Goal: Task Accomplishment & Management: Complete application form

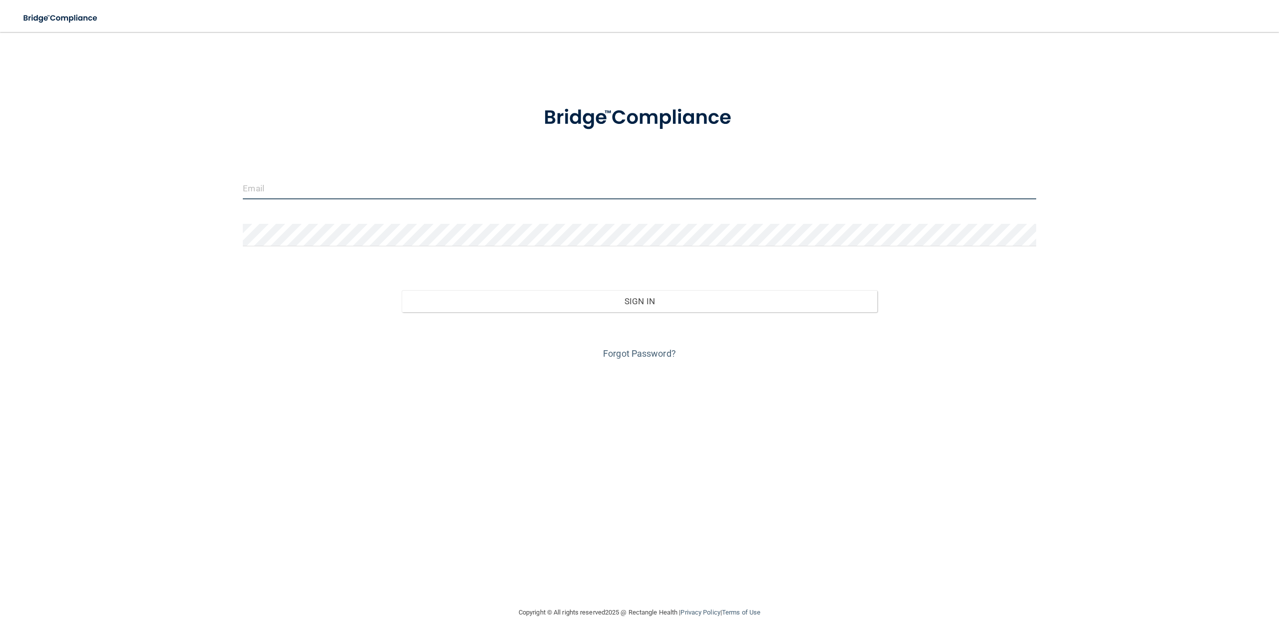
click at [339, 192] on input "email" at bounding box center [639, 188] width 793 height 22
type input "hmdental275@gmail.com"
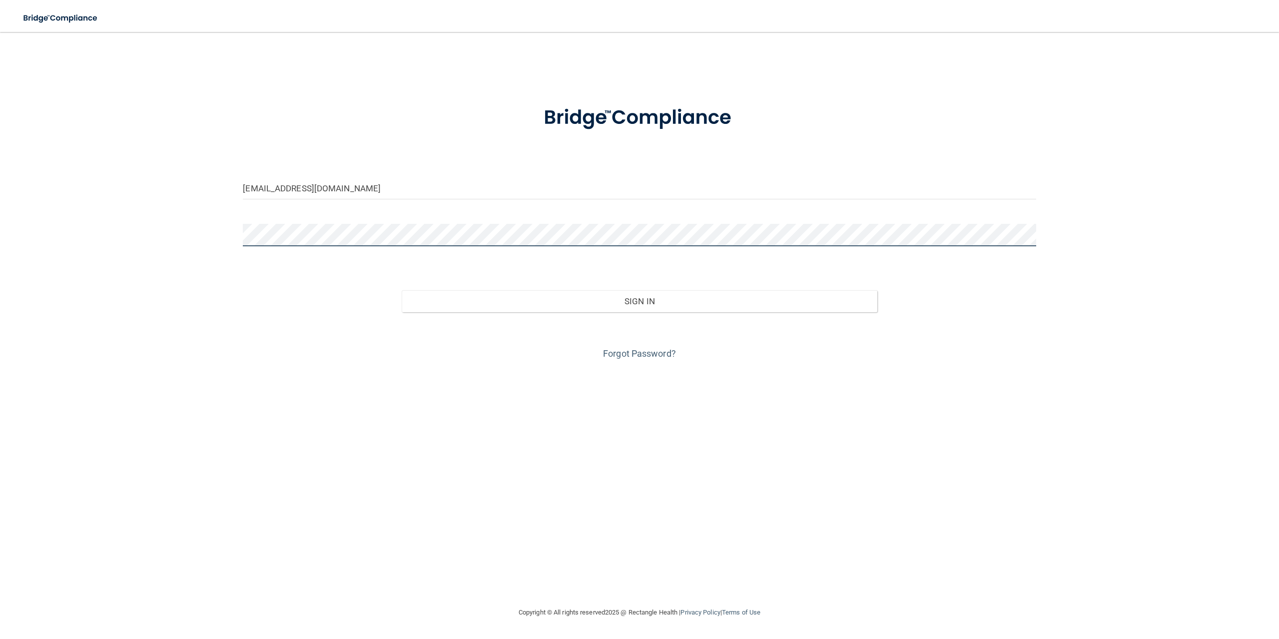
click at [402, 290] on button "Sign In" at bounding box center [640, 301] width 476 height 22
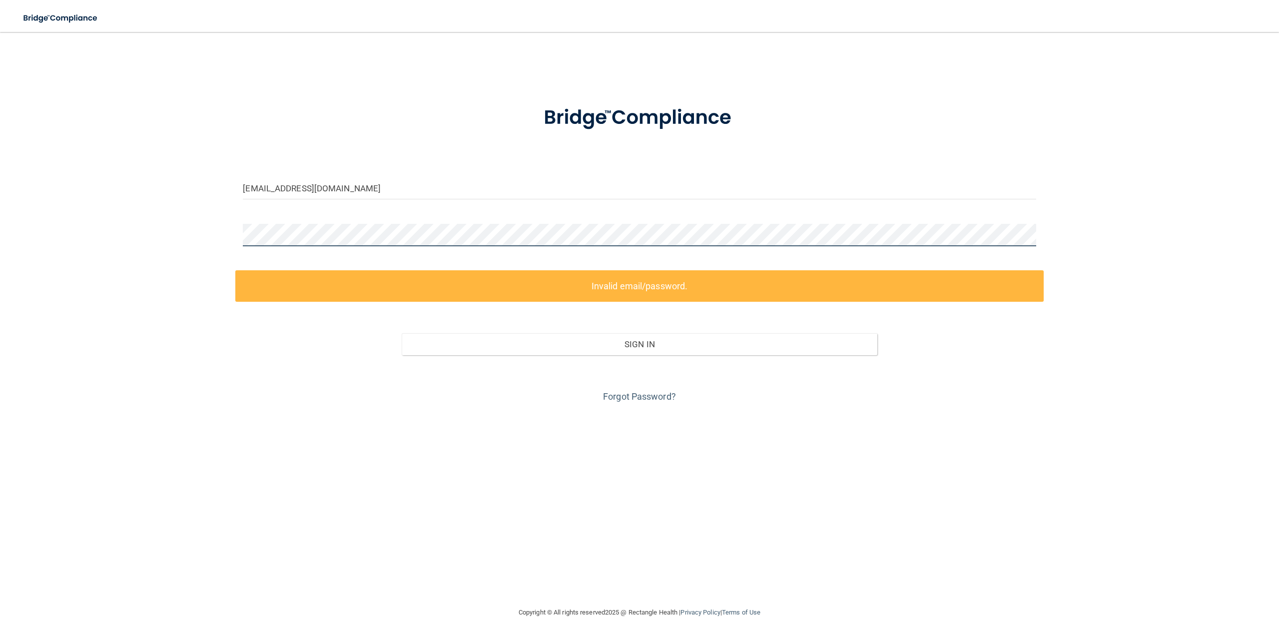
click at [203, 223] on div "hmdental275@gmail.com Invalid email/password. You don't have permission to acce…" at bounding box center [639, 319] width 1239 height 555
click at [200, 220] on div "hmdental275@gmail.com Invalid email/password. You don't have permission to acce…" at bounding box center [639, 319] width 1239 height 555
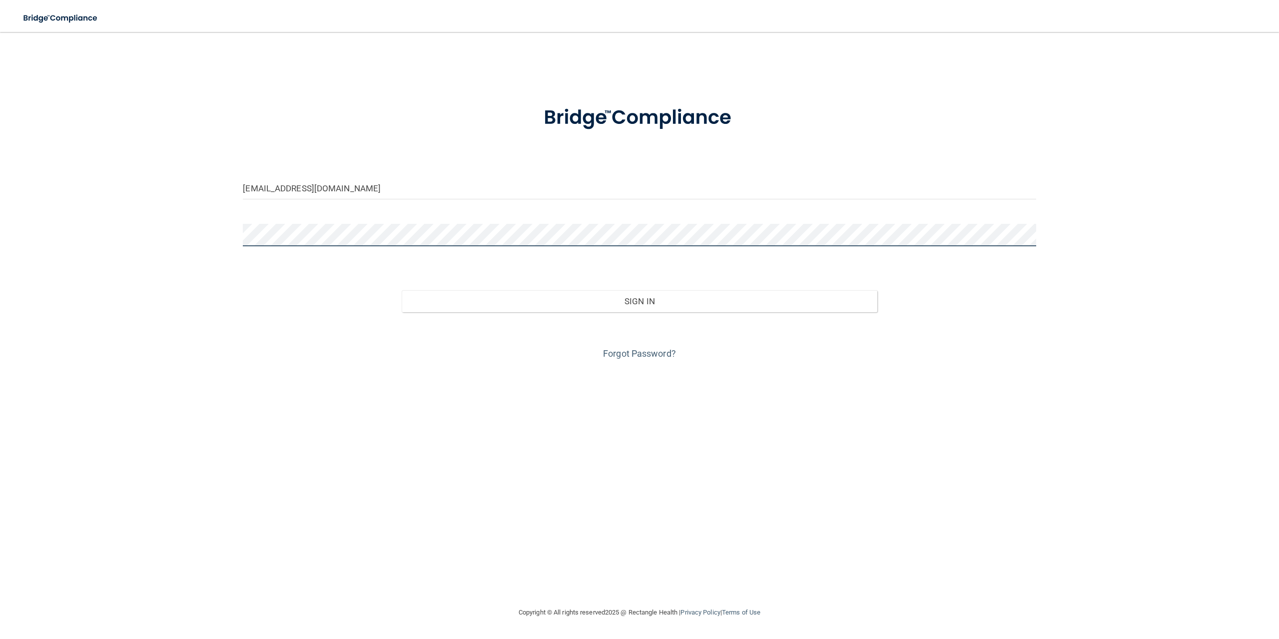
click at [402, 290] on button "Sign In" at bounding box center [640, 301] width 476 height 22
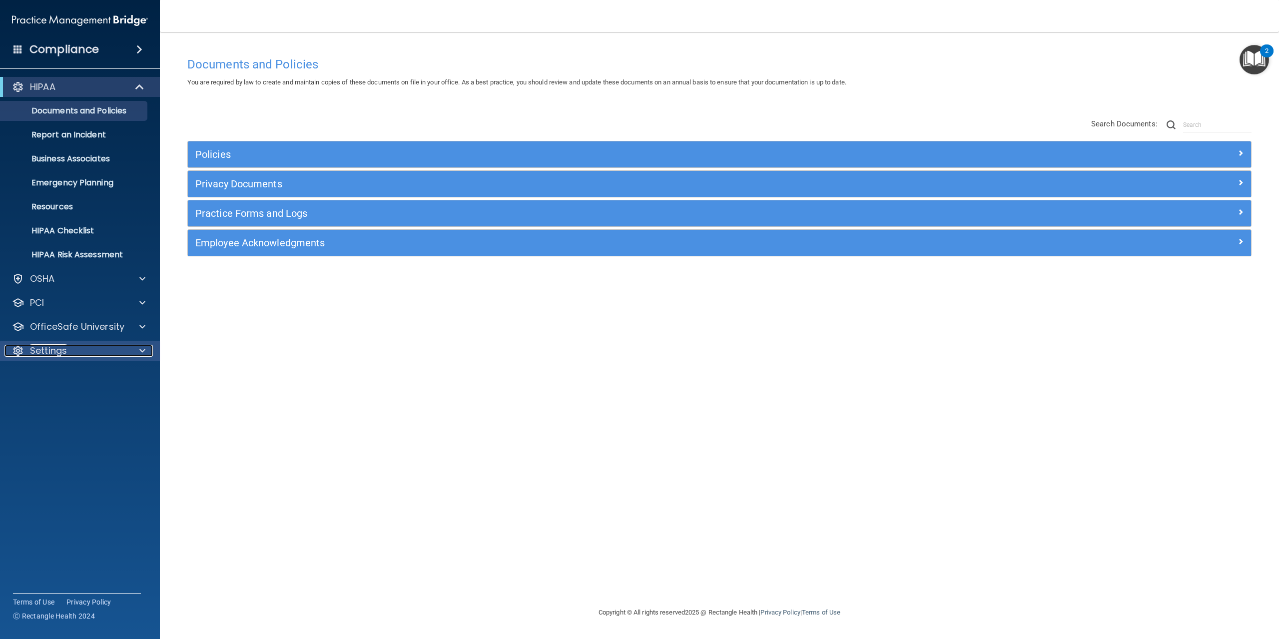
click at [123, 355] on div "Settings" at bounding box center [66, 351] width 124 height 12
click at [96, 372] on p "My Account" at bounding box center [74, 375] width 136 height 10
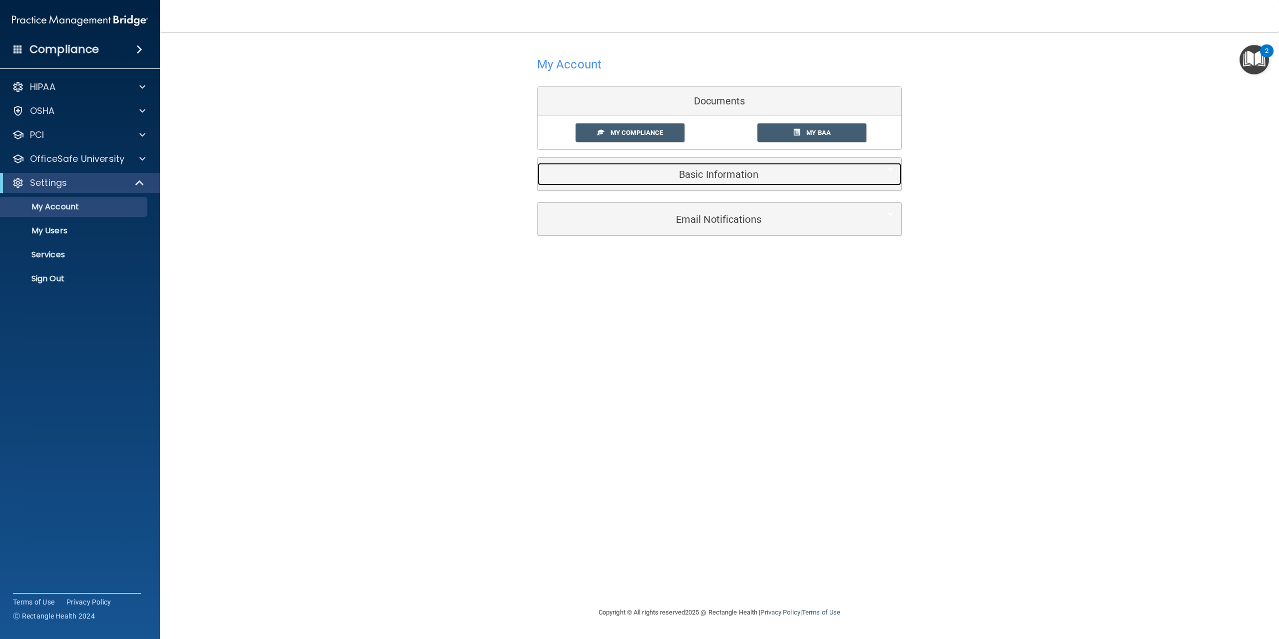
click at [721, 177] on h5 "Basic Information" at bounding box center [704, 174] width 318 height 11
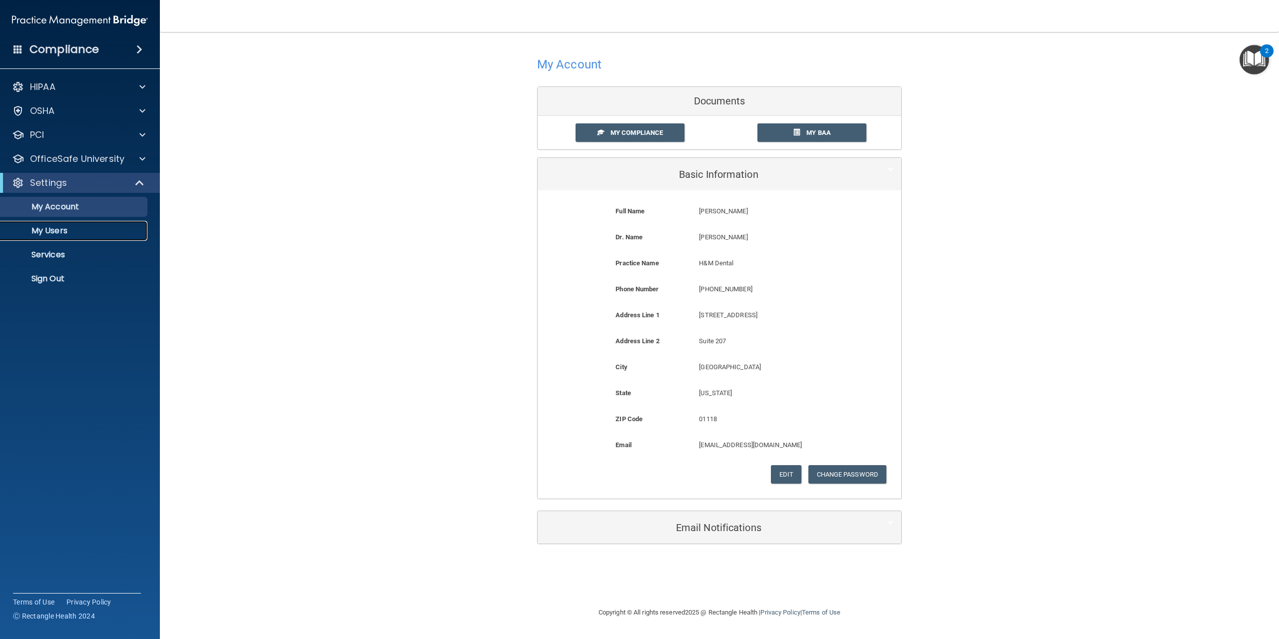
click at [121, 229] on p "My Users" at bounding box center [74, 231] width 136 height 10
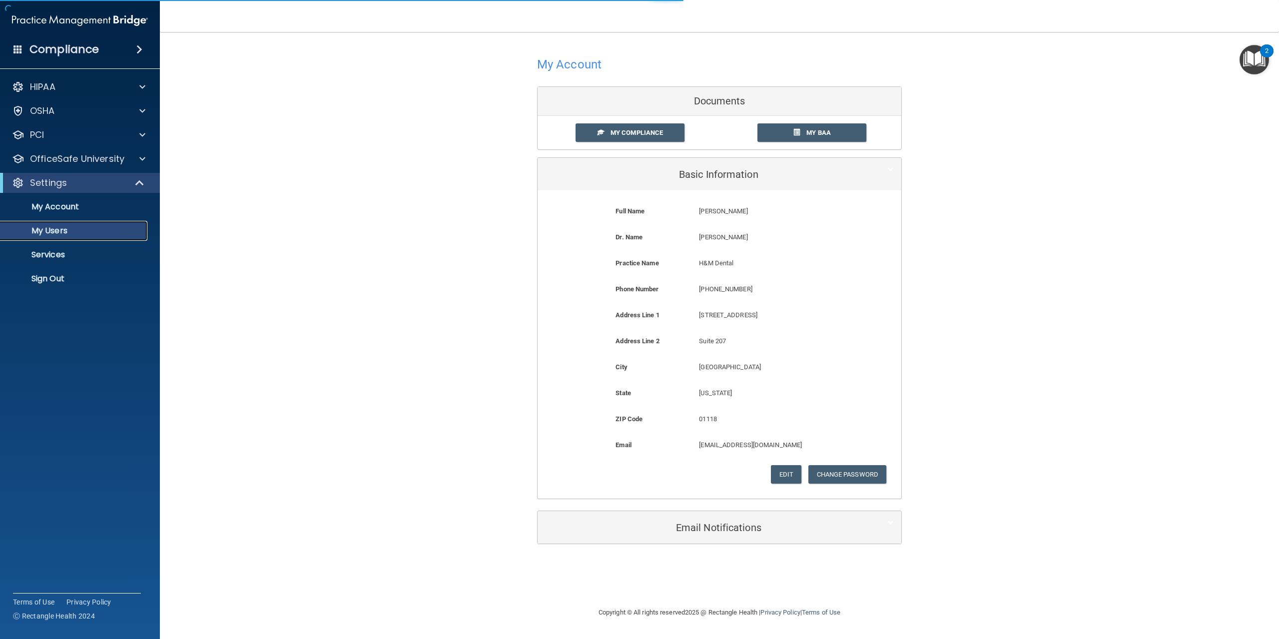
select select "20"
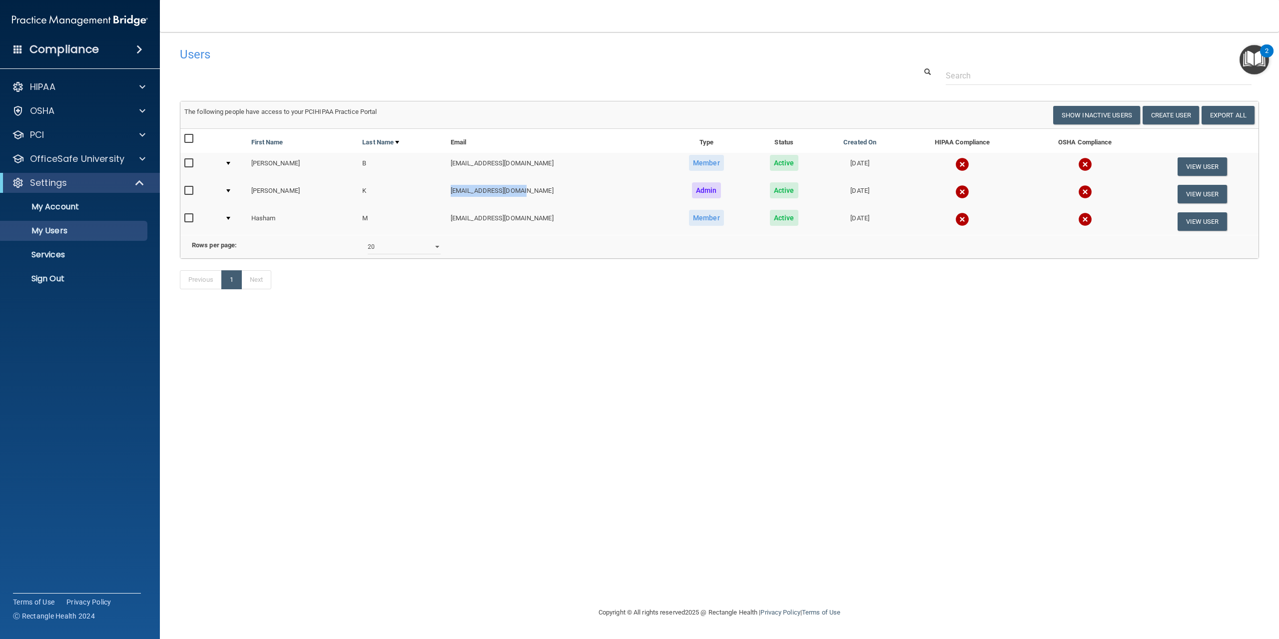
drag, startPoint x: 446, startPoint y: 191, endPoint x: 522, endPoint y: 186, distance: 76.7
click at [522, 186] on td "hmdental275@gmail.com" at bounding box center [556, 193] width 218 height 27
click at [598, 218] on td "hashammajoka24@gmail.com" at bounding box center [556, 221] width 218 height 27
click at [1200, 195] on button "View User" at bounding box center [1202, 194] width 49 height 18
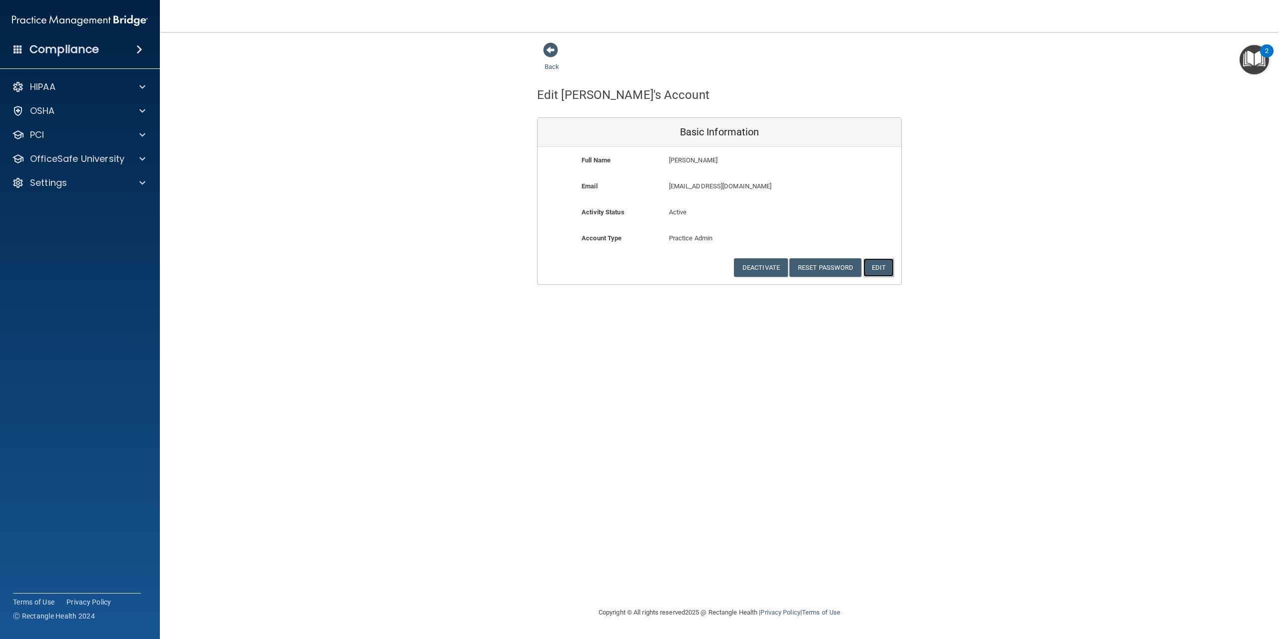
click at [889, 268] on button "Edit" at bounding box center [879, 267] width 30 height 18
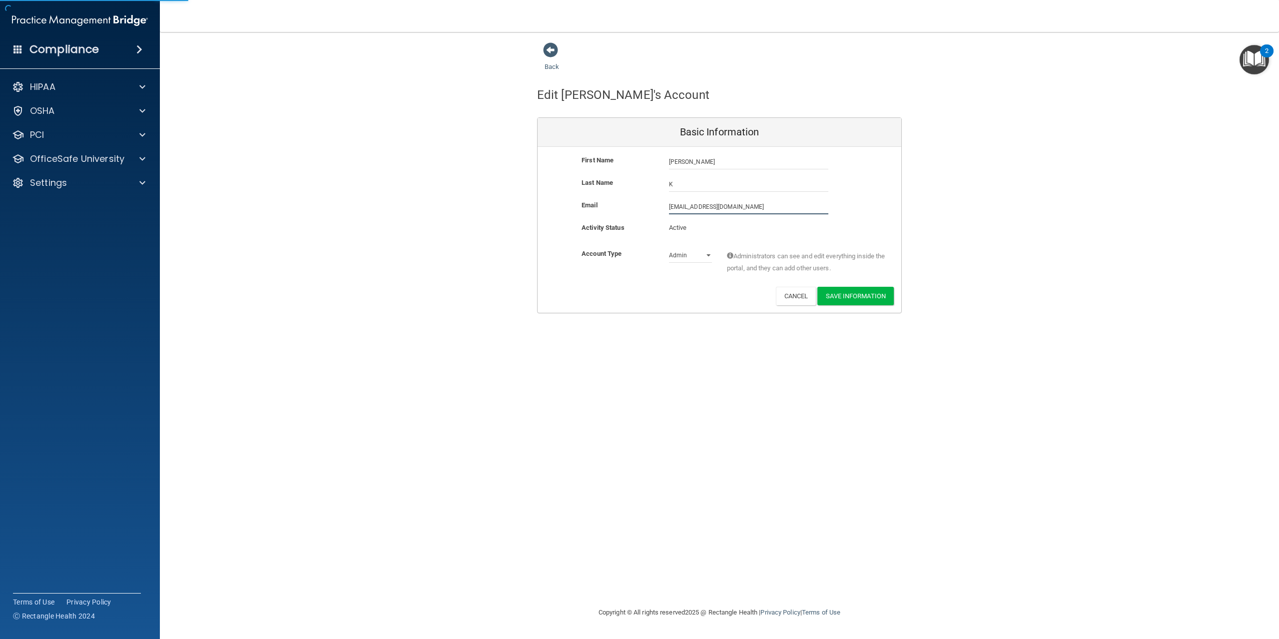
drag, startPoint x: 752, startPoint y: 206, endPoint x: 653, endPoint y: 209, distance: 98.5
click at [653, 209] on div "Email hmdental275@gmail.com hmdental275@gmail.com" at bounding box center [720, 206] width 364 height 15
type input "[EMAIL_ADDRESS][DOMAIN_NAME]"
click at [864, 296] on button "Save Information" at bounding box center [856, 296] width 76 height 18
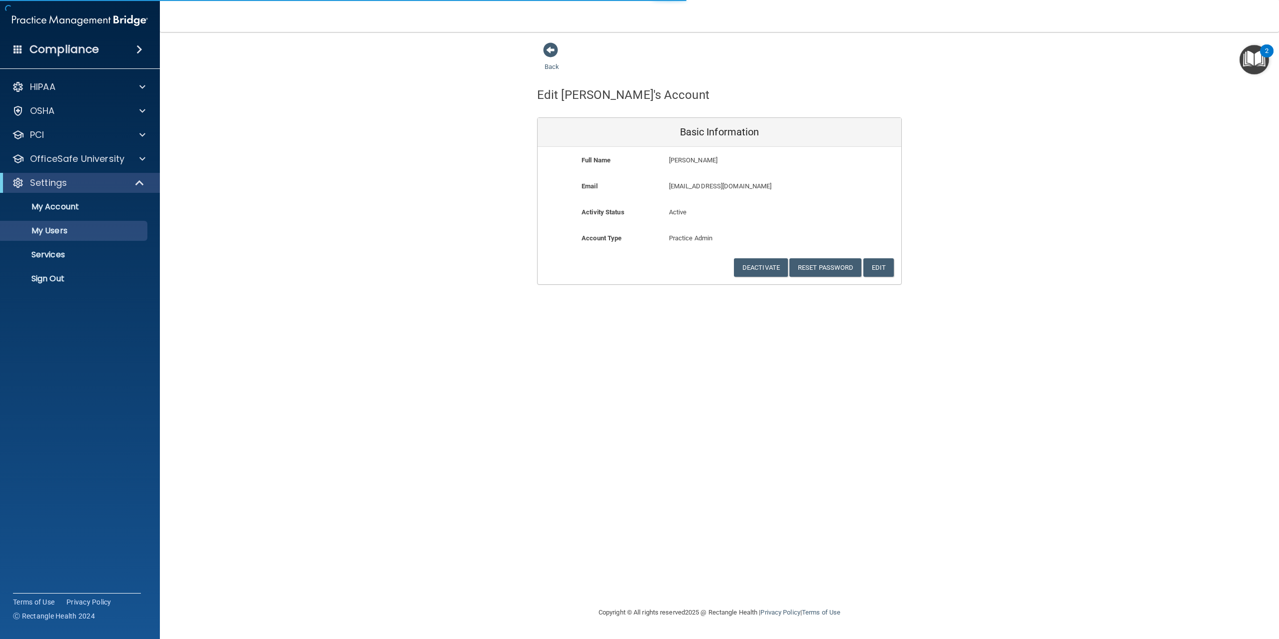
select select "20"
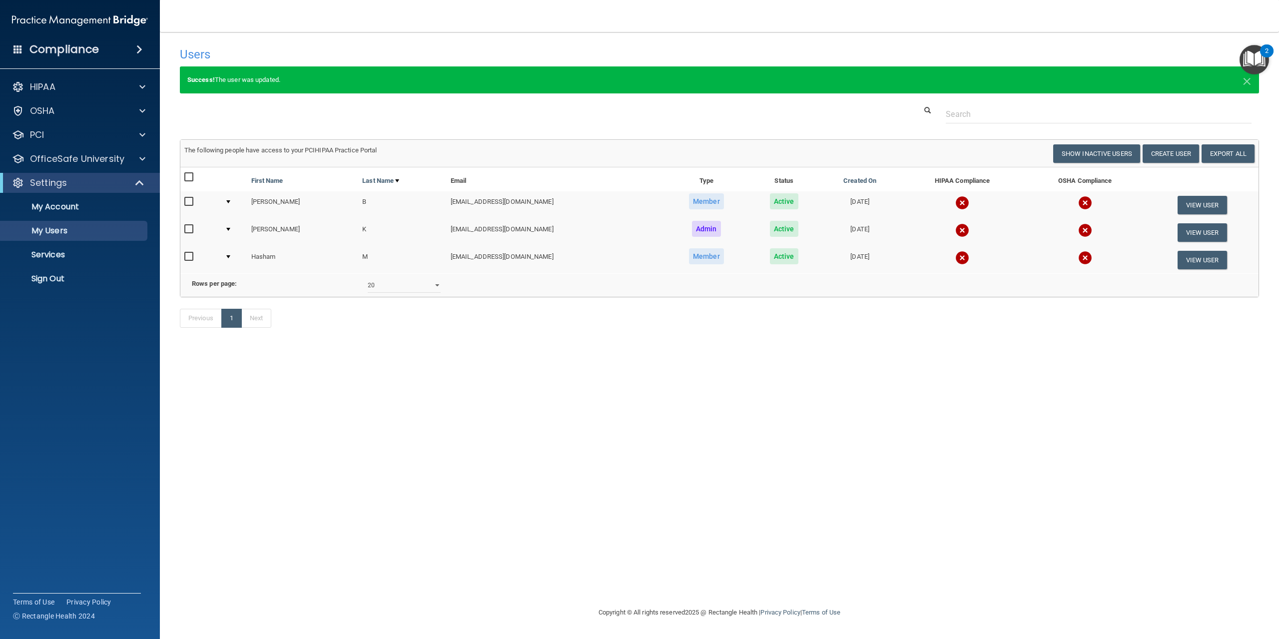
click at [587, 480] on div "Users Success! New user created. × Error! The user couldn't be created. × Succe…" at bounding box center [719, 319] width 1079 height 555
click at [92, 285] on link "Sign Out" at bounding box center [68, 279] width 157 height 20
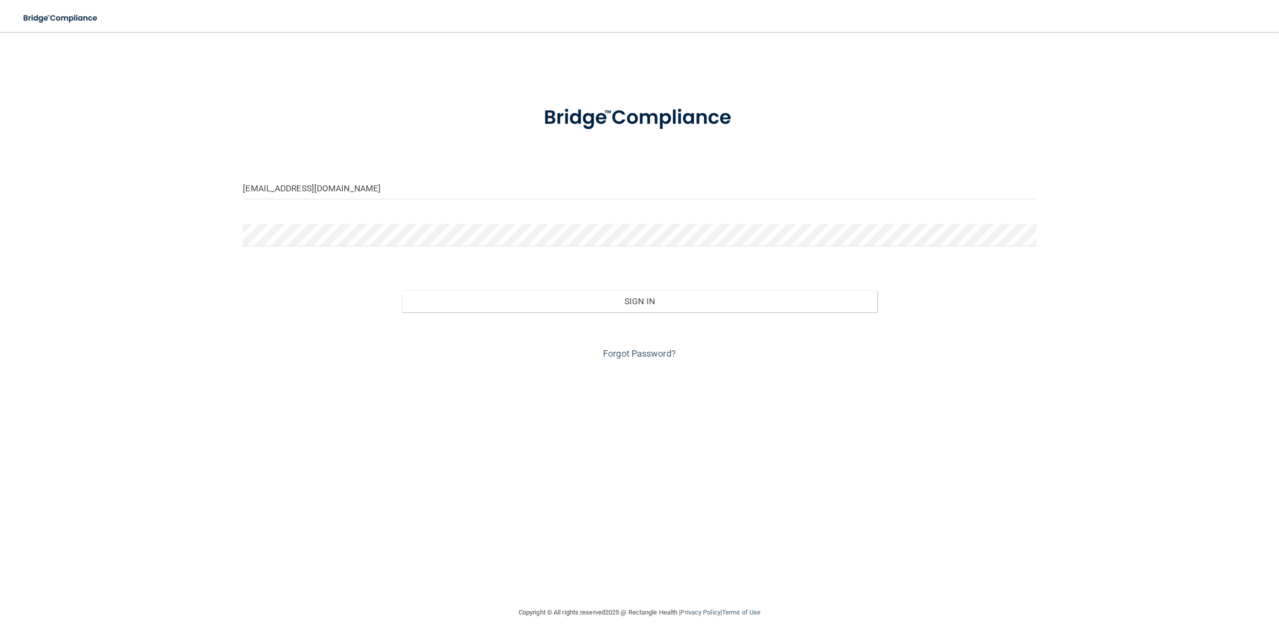
click at [642, 346] on div "Forgot Password?" at bounding box center [639, 337] width 808 height 50
click at [647, 351] on link "Forgot Password?" at bounding box center [639, 353] width 73 height 10
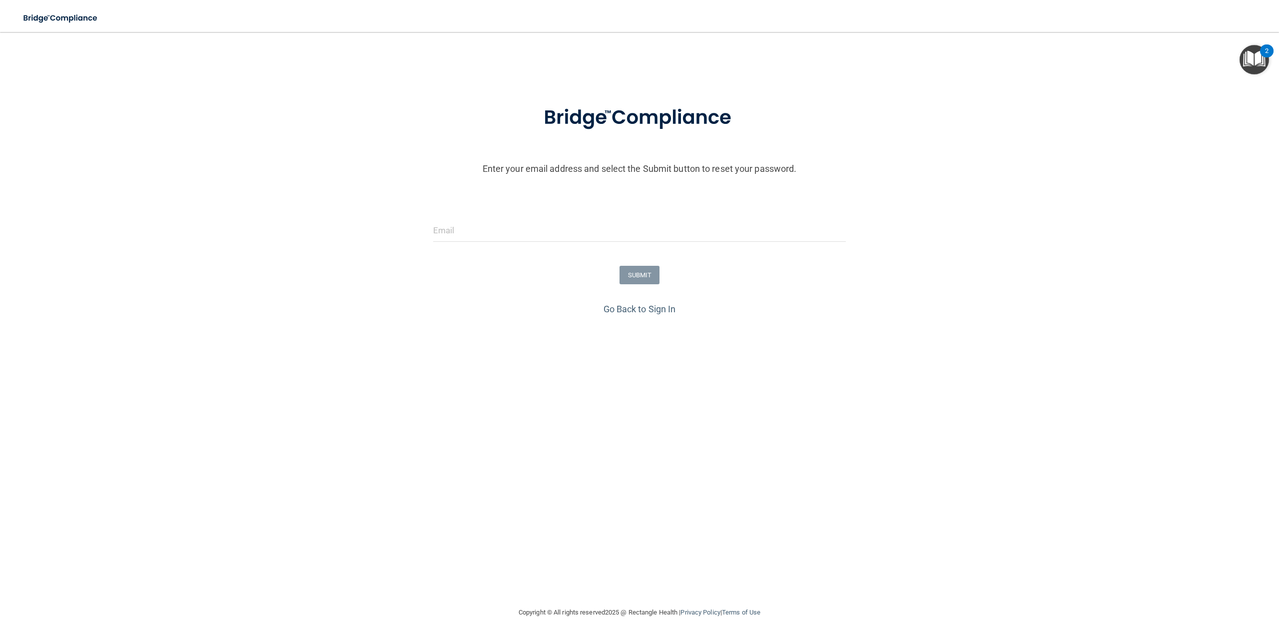
drag, startPoint x: 544, startPoint y: 276, endPoint x: 570, endPoint y: 251, distance: 35.7
click at [545, 276] on div "SUBMIT" at bounding box center [640, 275] width 1284 height 18
click at [584, 240] on input "email" at bounding box center [639, 230] width 413 height 22
click at [587, 231] on input "email" at bounding box center [639, 230] width 413 height 22
paste input "[EMAIL_ADDRESS][DOMAIN_NAME]"
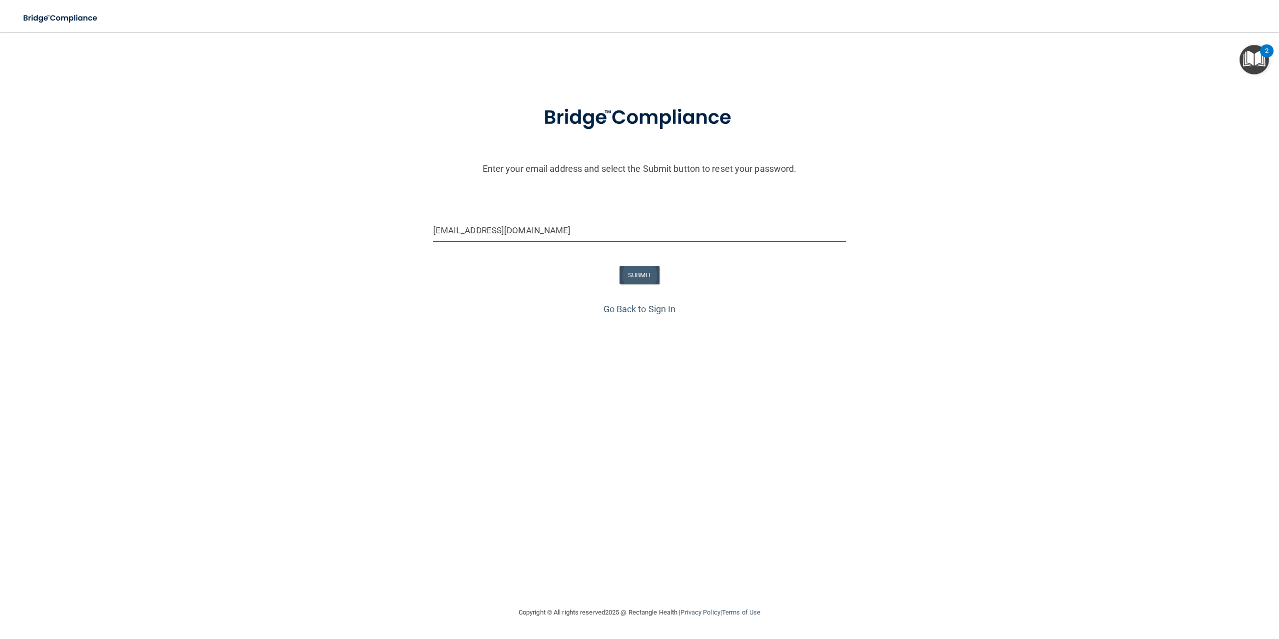
type input "[EMAIL_ADDRESS][DOMAIN_NAME]"
click at [646, 276] on button "SUBMIT" at bounding box center [640, 275] width 40 height 18
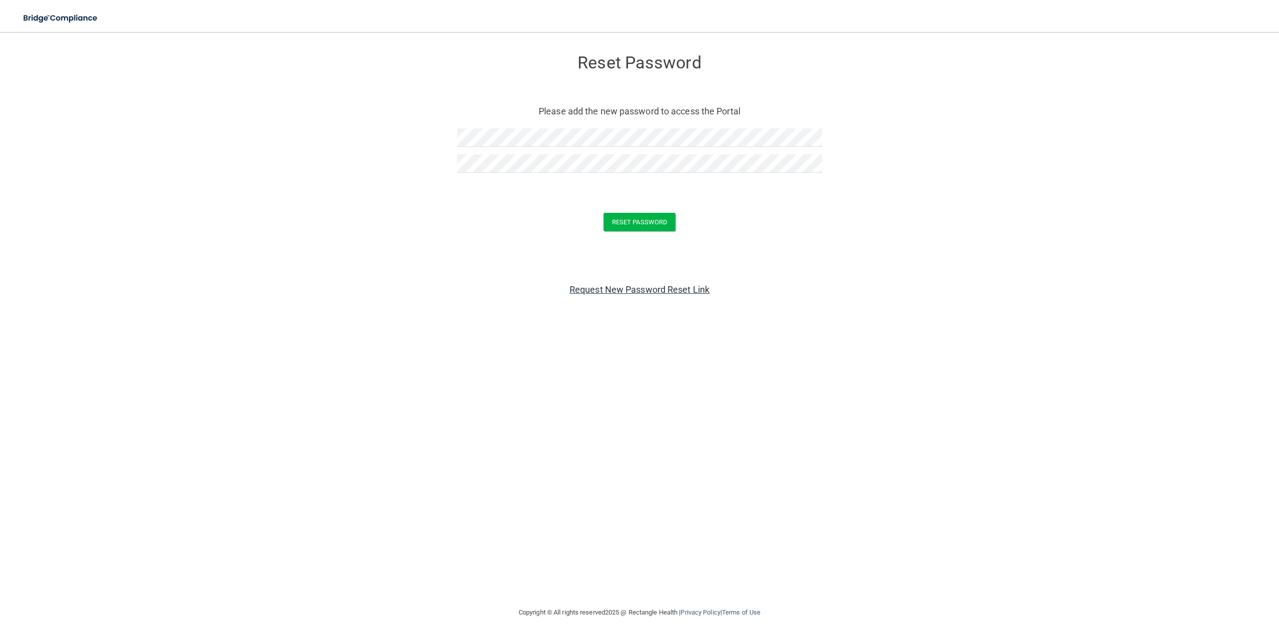
click at [682, 302] on div "Reset Password Please add the new password to access the Portal Reset Password …" at bounding box center [639, 319] width 1239 height 555
click at [646, 225] on button "Reset Password" at bounding box center [640, 222] width 72 height 18
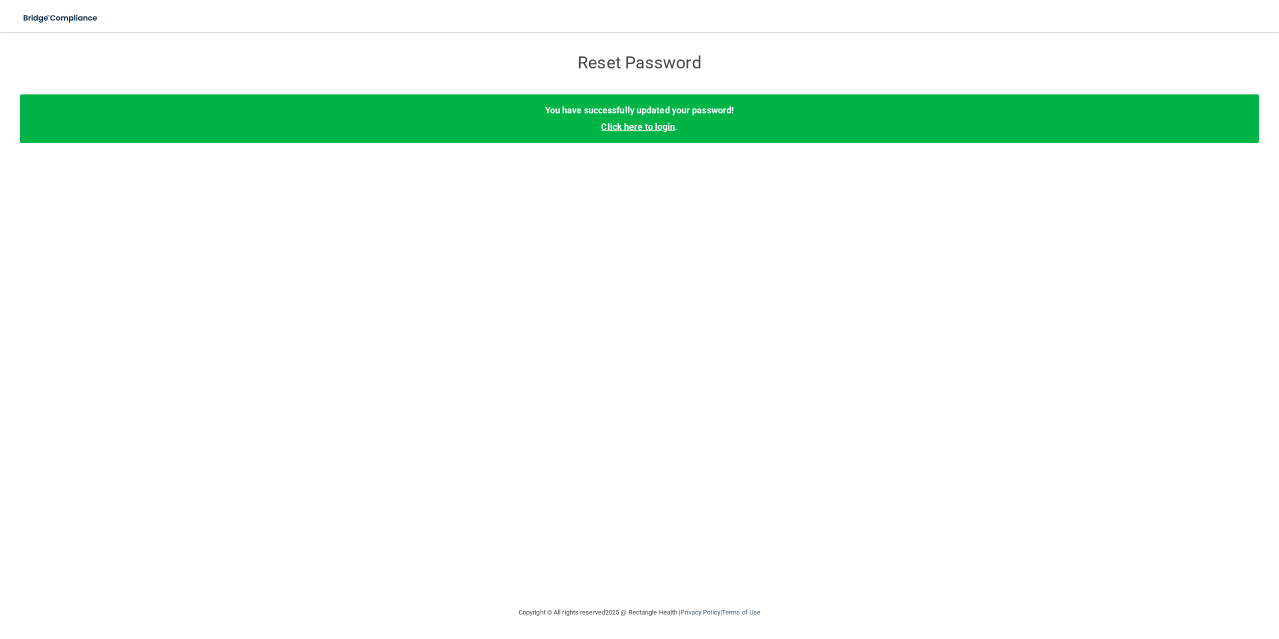
click at [651, 122] on link "Click here to login" at bounding box center [638, 126] width 74 height 10
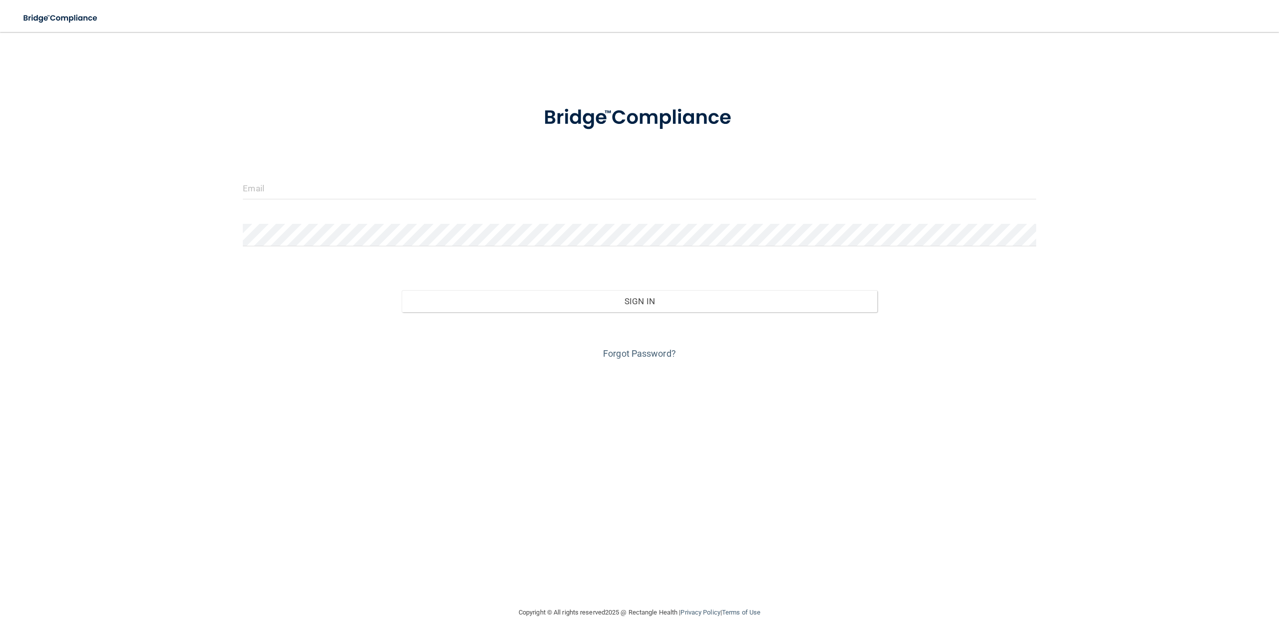
click at [651, 124] on img at bounding box center [639, 118] width 233 height 52
type input "[EMAIL_ADDRESS][DOMAIN_NAME]"
click at [503, 201] on div "[EMAIL_ADDRESS][DOMAIN_NAME]" at bounding box center [639, 192] width 808 height 30
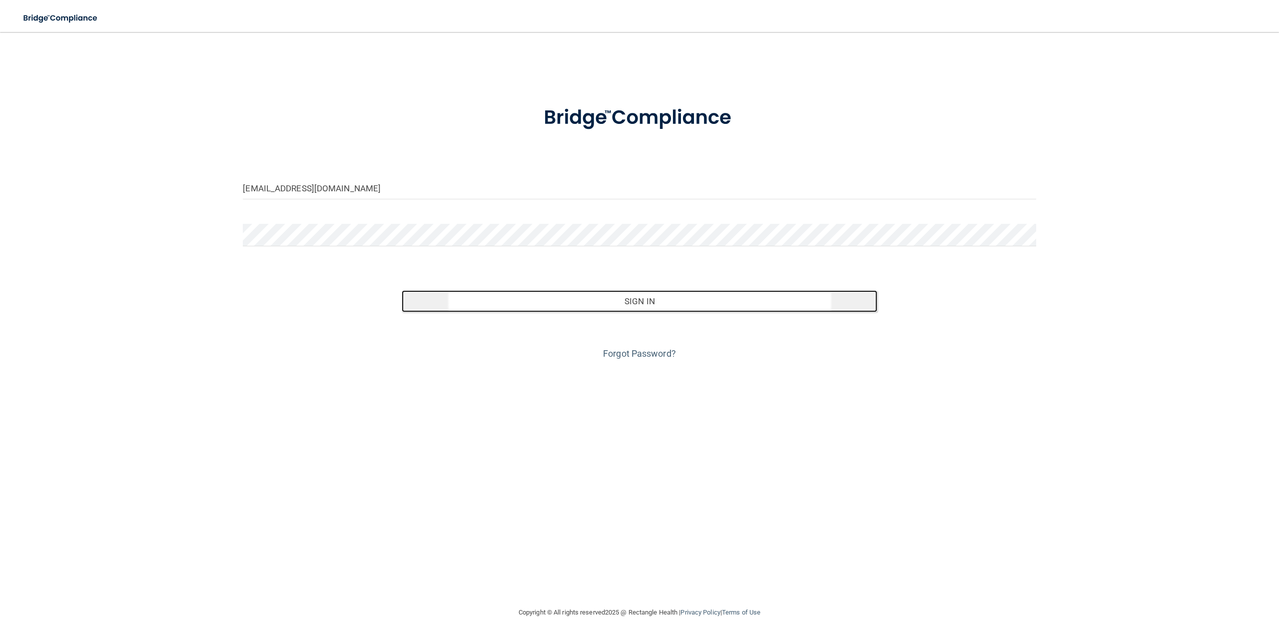
click at [477, 306] on button "Sign In" at bounding box center [640, 301] width 476 height 22
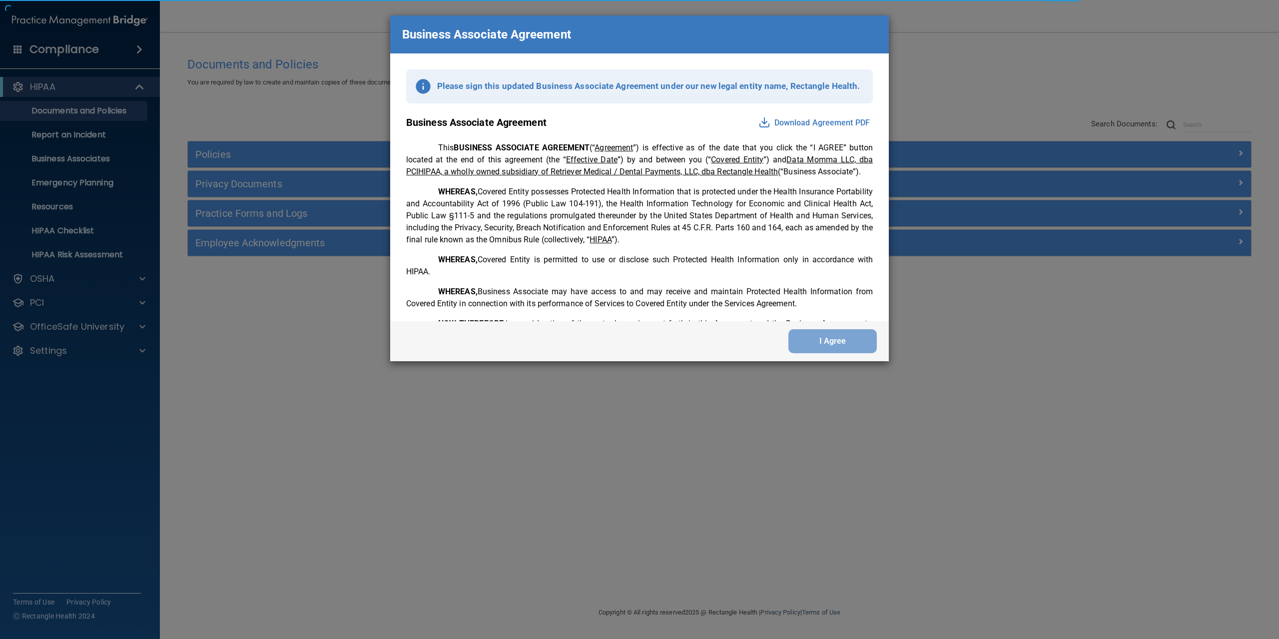
click at [88, 350] on div "Business Associate Agreement Please sign this updated Business Associate Agreem…" at bounding box center [639, 319] width 1279 height 639
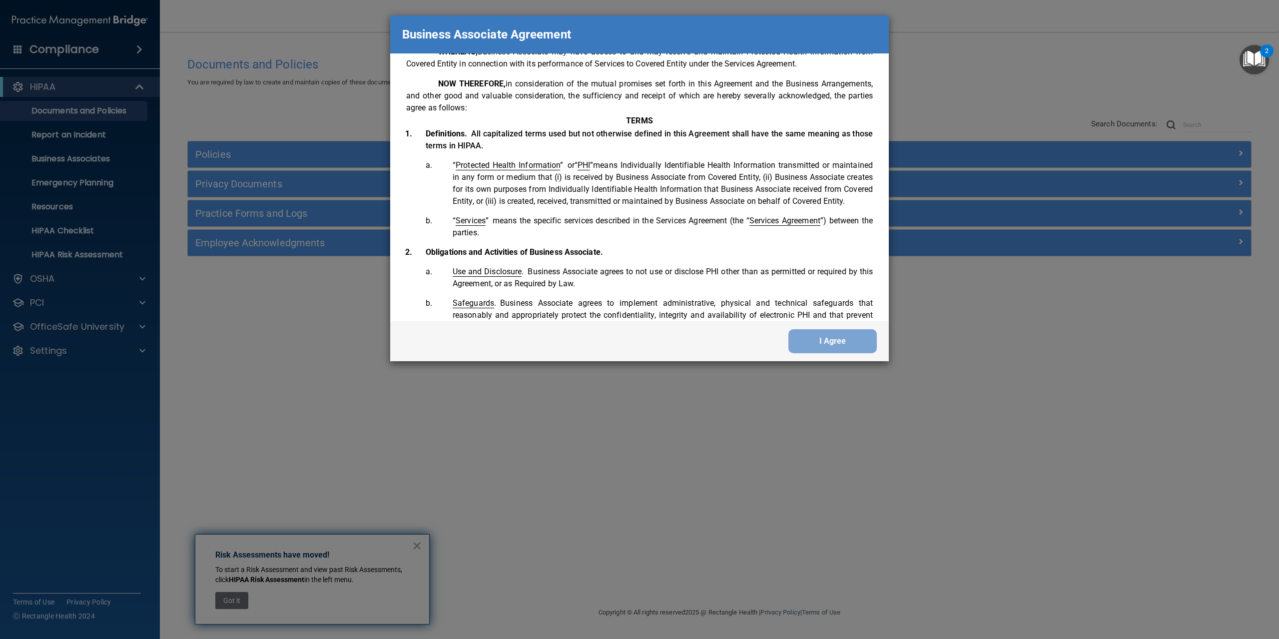
scroll to position [2038, 0]
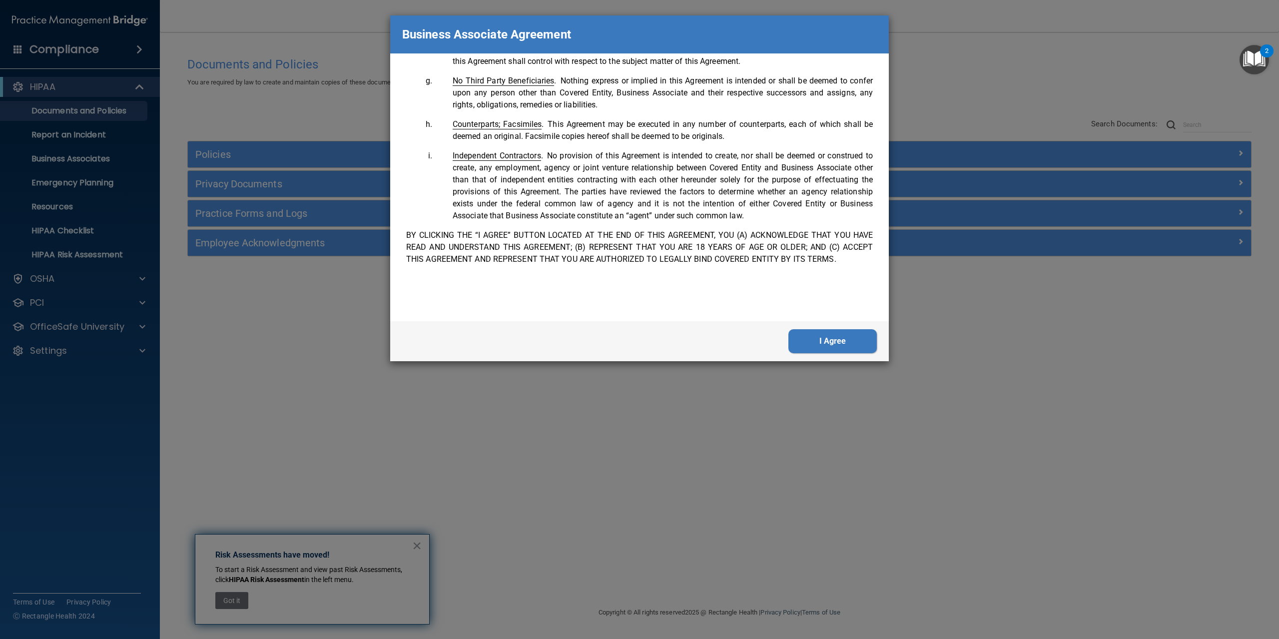
click at [858, 344] on button "I Agree" at bounding box center [833, 341] width 88 height 24
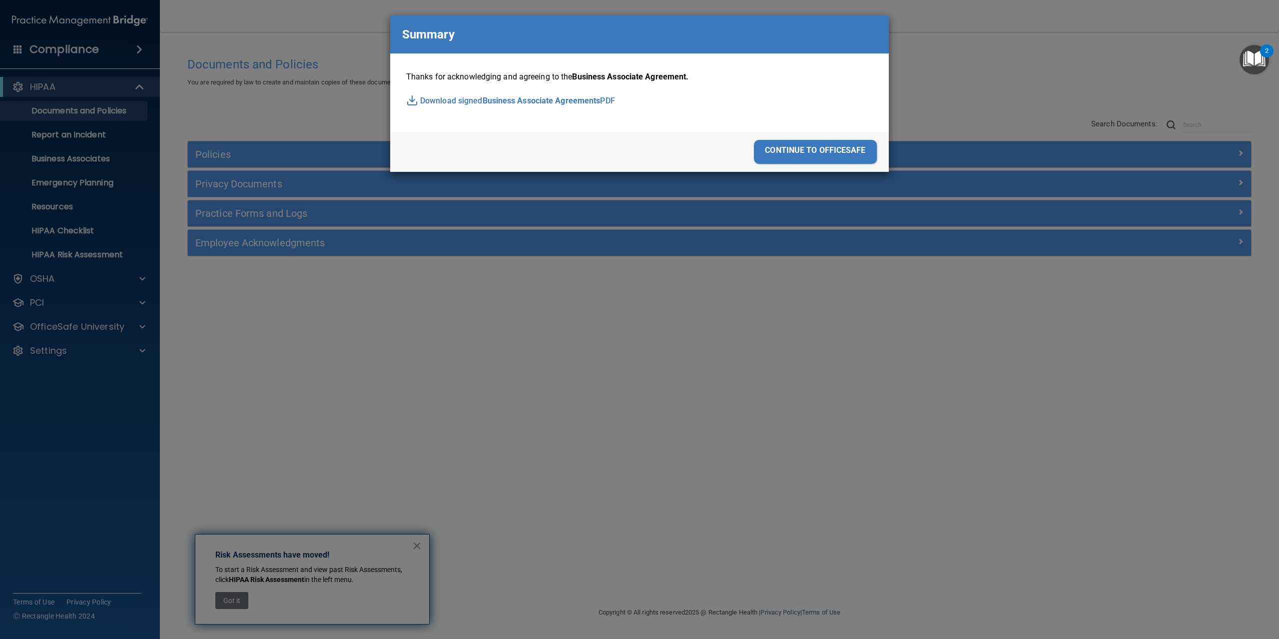
click at [832, 155] on div "continue to officesafe" at bounding box center [815, 152] width 123 height 24
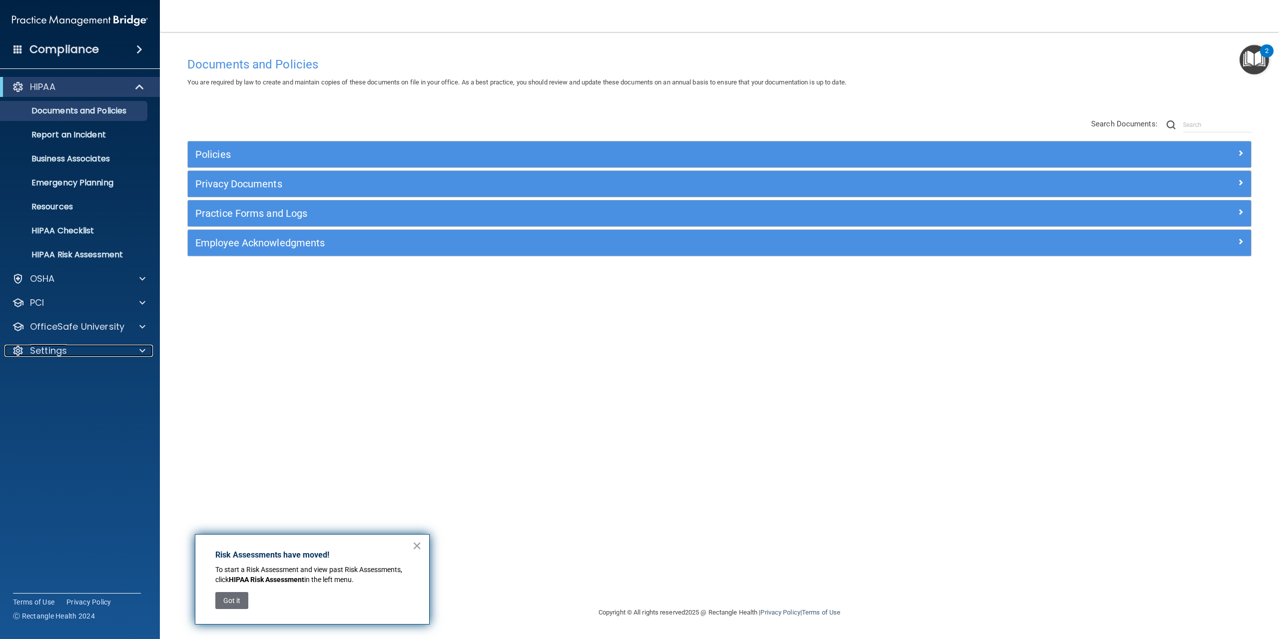
click at [117, 350] on div "Settings" at bounding box center [66, 351] width 124 height 12
click at [99, 368] on link "My Account" at bounding box center [68, 375] width 157 height 20
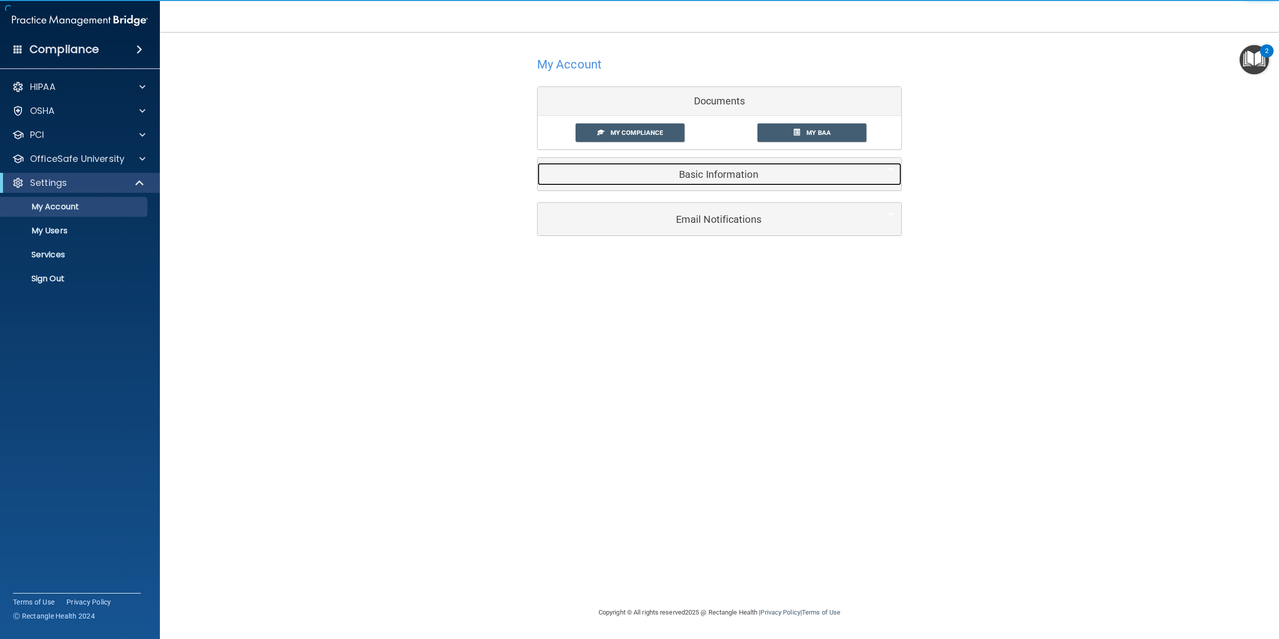
click at [758, 176] on h5 "Basic Information" at bounding box center [704, 174] width 318 height 11
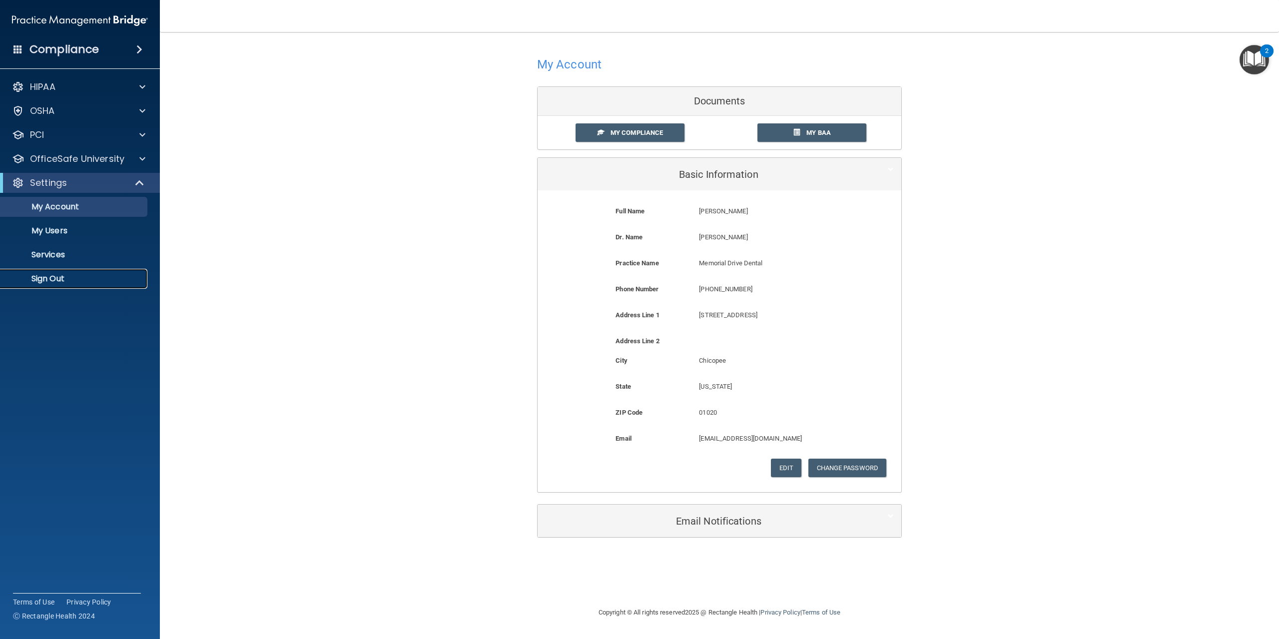
click at [111, 279] on p "Sign Out" at bounding box center [74, 279] width 136 height 10
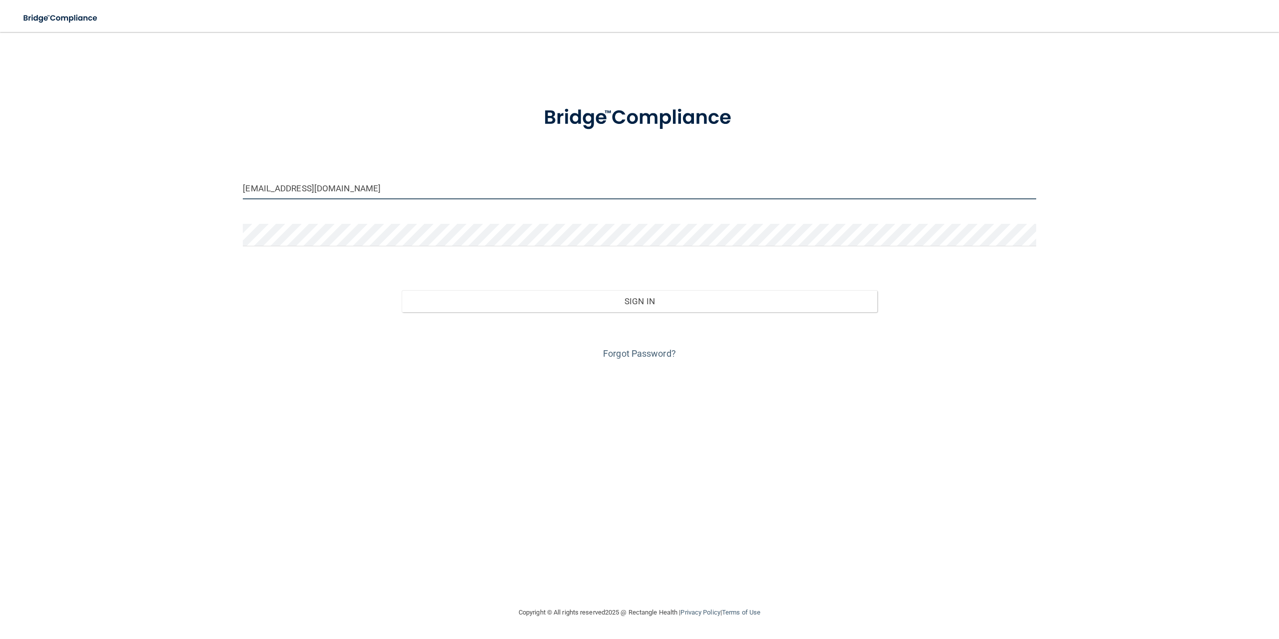
click at [471, 190] on input "[EMAIL_ADDRESS][DOMAIN_NAME]" at bounding box center [639, 188] width 793 height 22
drag, startPoint x: 468, startPoint y: 191, endPoint x: 160, endPoint y: 207, distance: 307.8
click at [161, 206] on div "[EMAIL_ADDRESS][DOMAIN_NAME] Invalid email/password. You don't have permission …" at bounding box center [639, 319] width 1239 height 555
type input "[EMAIL_ADDRESS][DOMAIN_NAME]"
drag, startPoint x: 316, startPoint y: 252, endPoint x: 313, endPoint y: 246, distance: 6.9
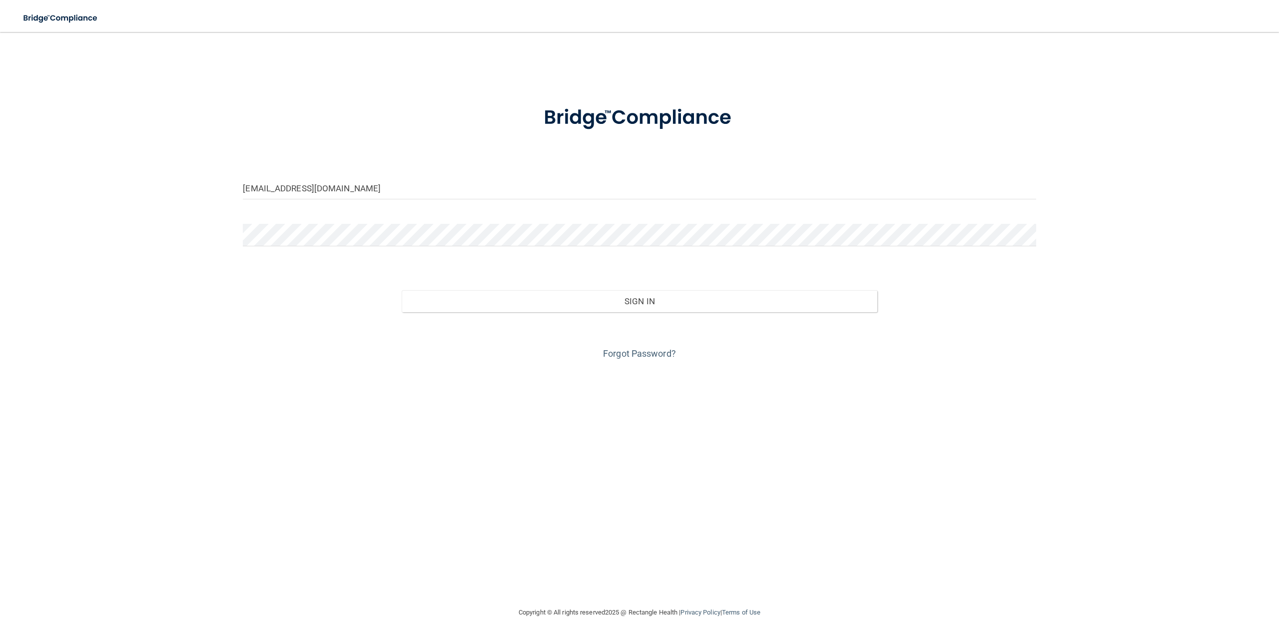
click at [315, 253] on div at bounding box center [639, 239] width 808 height 30
click at [155, 232] on div "[EMAIL_ADDRESS][DOMAIN_NAME] Invalid email/password. You don't have permission …" at bounding box center [639, 319] width 1239 height 555
click at [402, 290] on button "Sign In" at bounding box center [640, 301] width 476 height 22
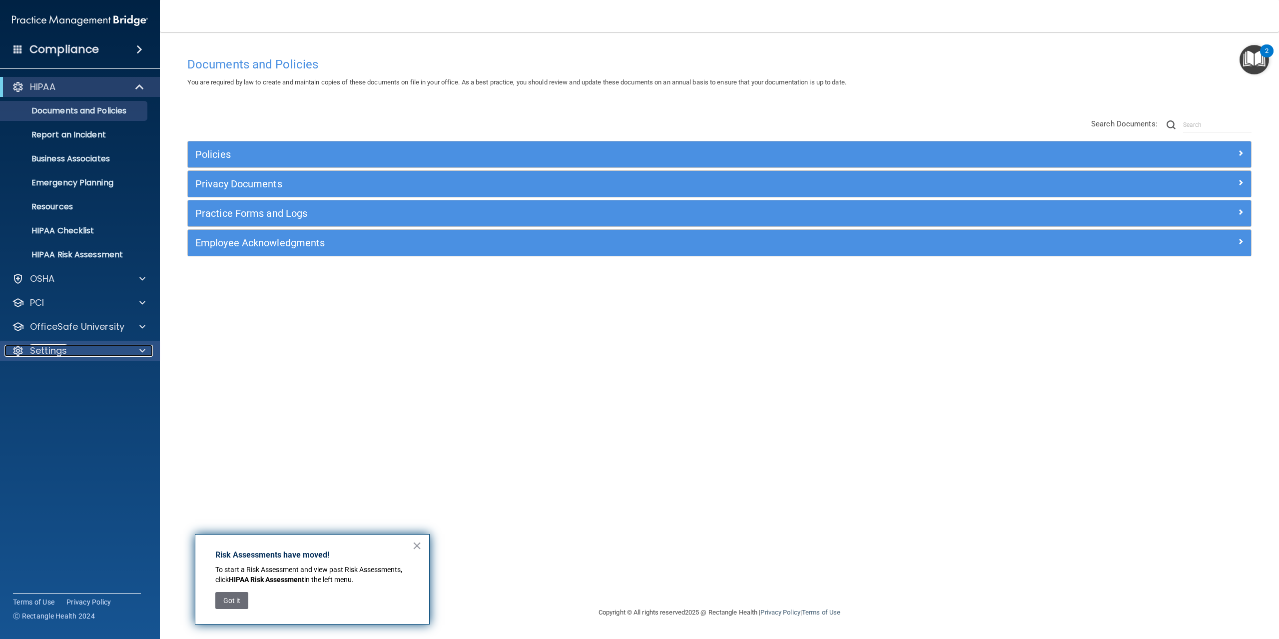
click at [124, 354] on div "Settings" at bounding box center [66, 351] width 124 height 12
click at [102, 399] on p "My Users" at bounding box center [74, 399] width 136 height 10
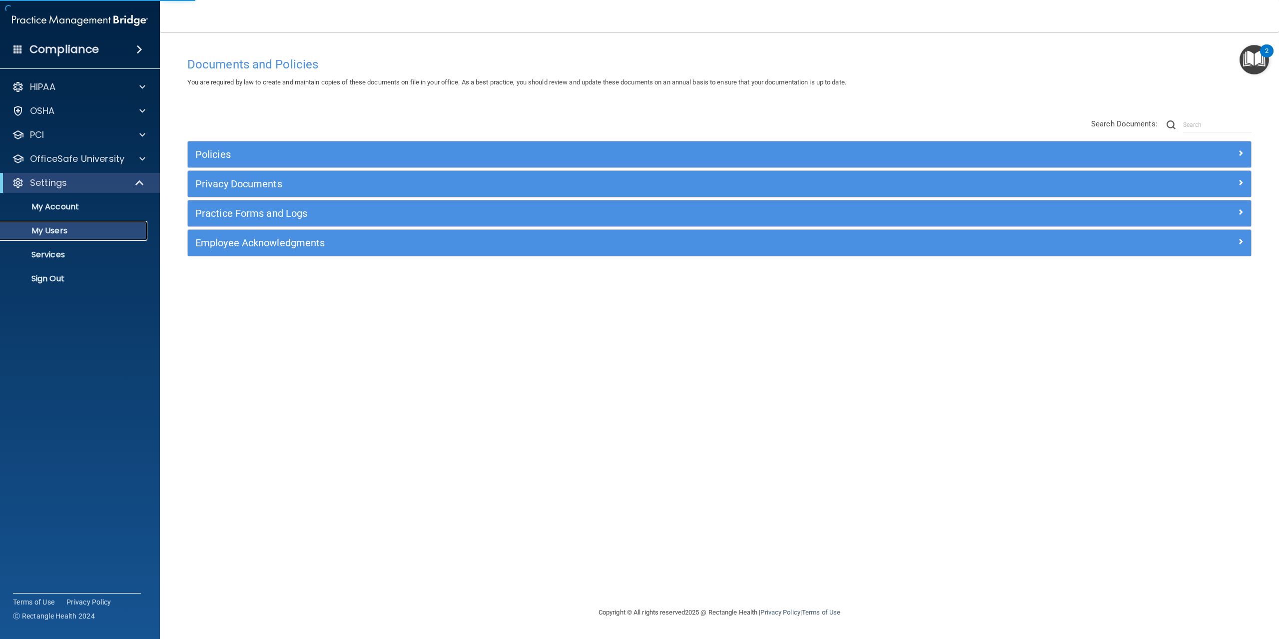
select select "20"
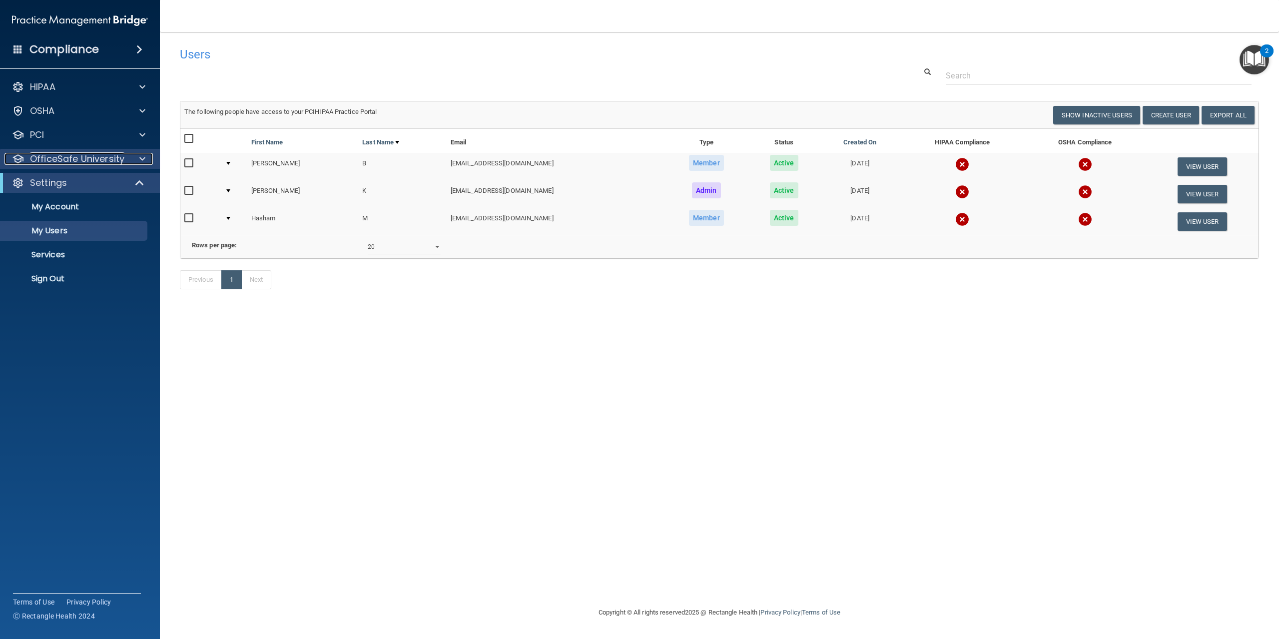
click at [132, 157] on div at bounding box center [140, 159] width 25 height 12
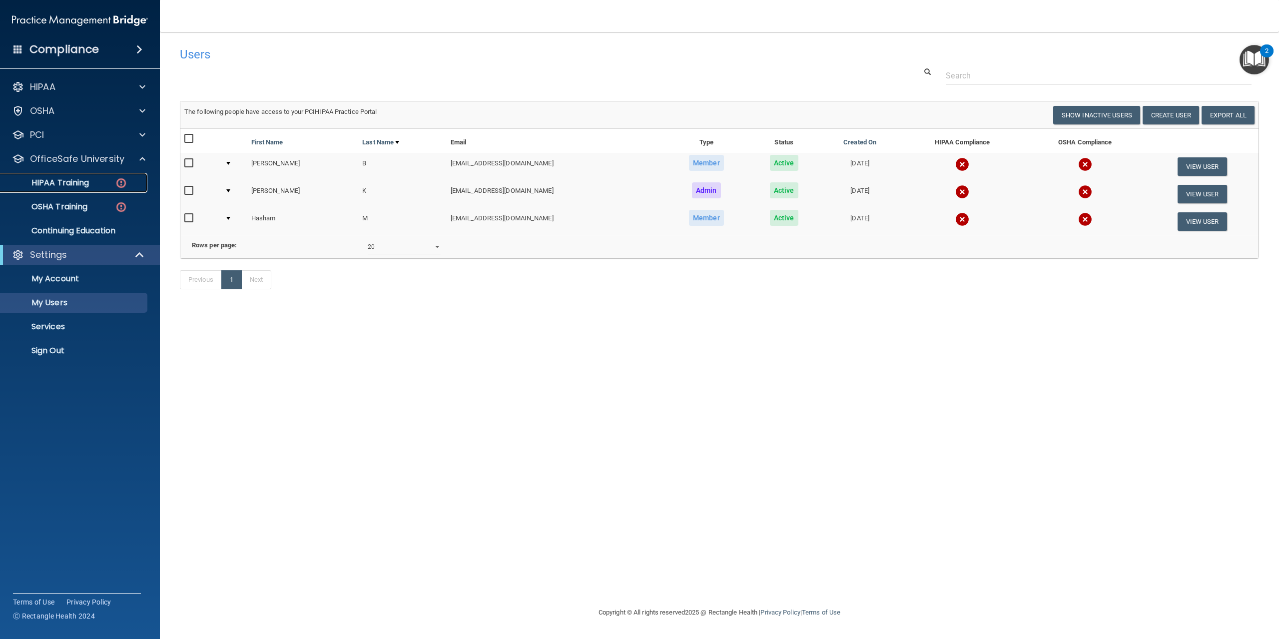
click at [104, 181] on div "HIPAA Training" at bounding box center [74, 183] width 136 height 10
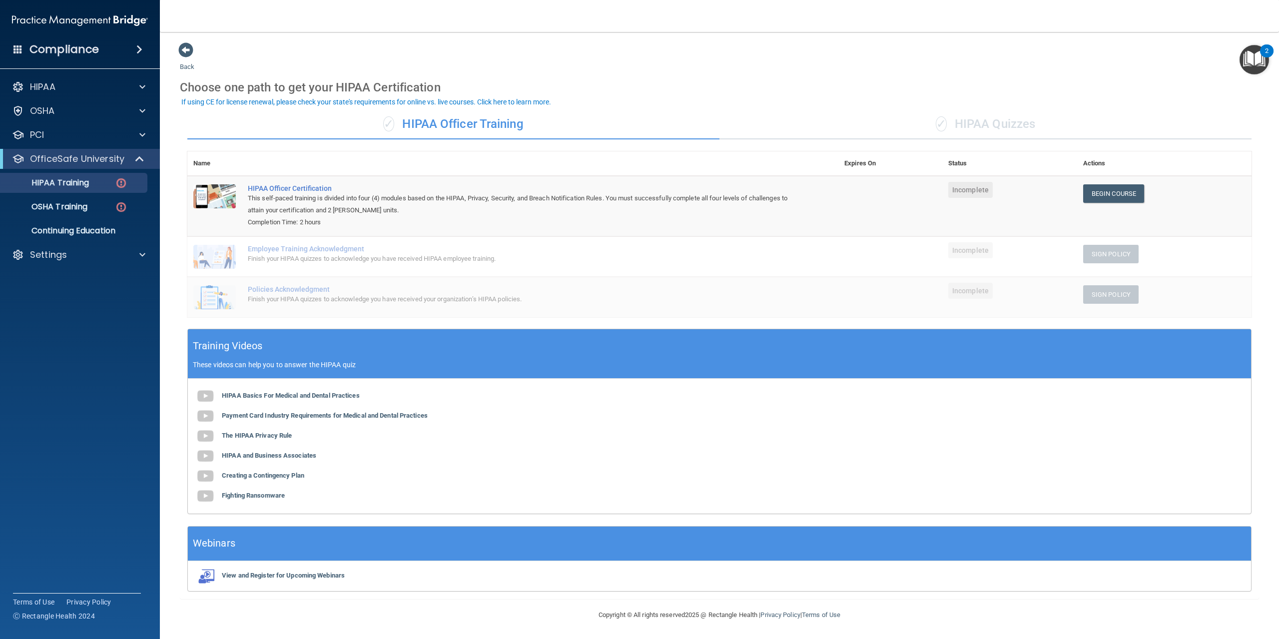
click at [985, 131] on div "✓ HIPAA Quizzes" at bounding box center [986, 124] width 532 height 30
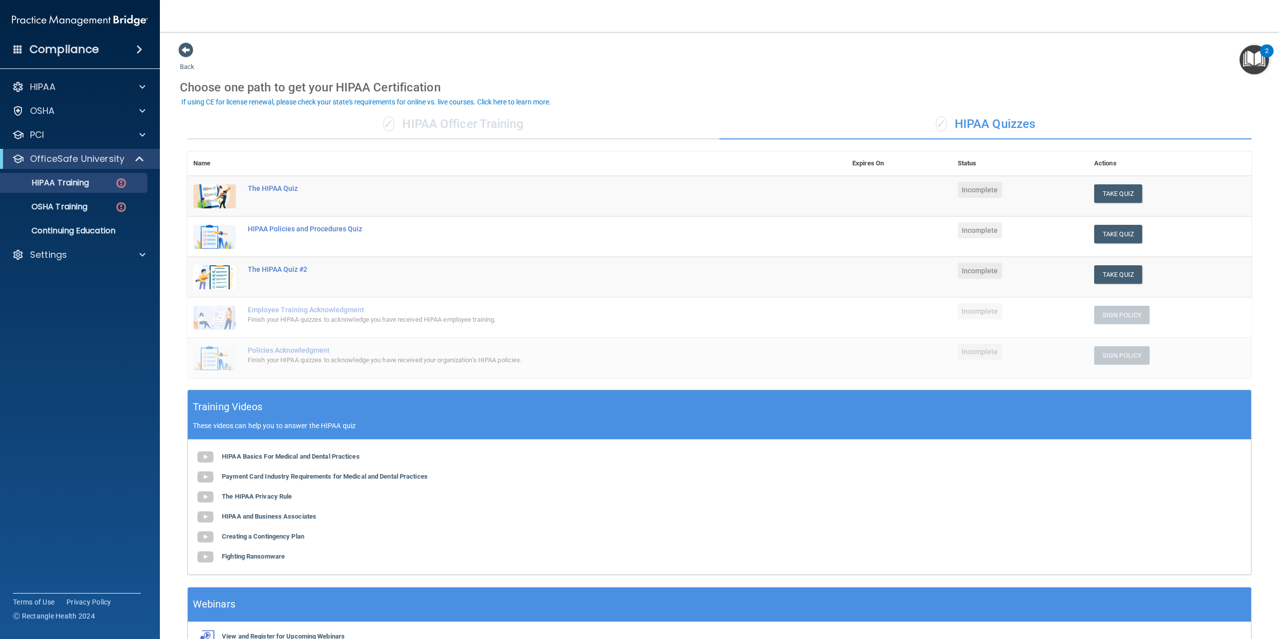
click at [692, 151] on th at bounding box center [544, 163] width 605 height 24
click at [95, 202] on div "OSHA Training" at bounding box center [74, 207] width 136 height 10
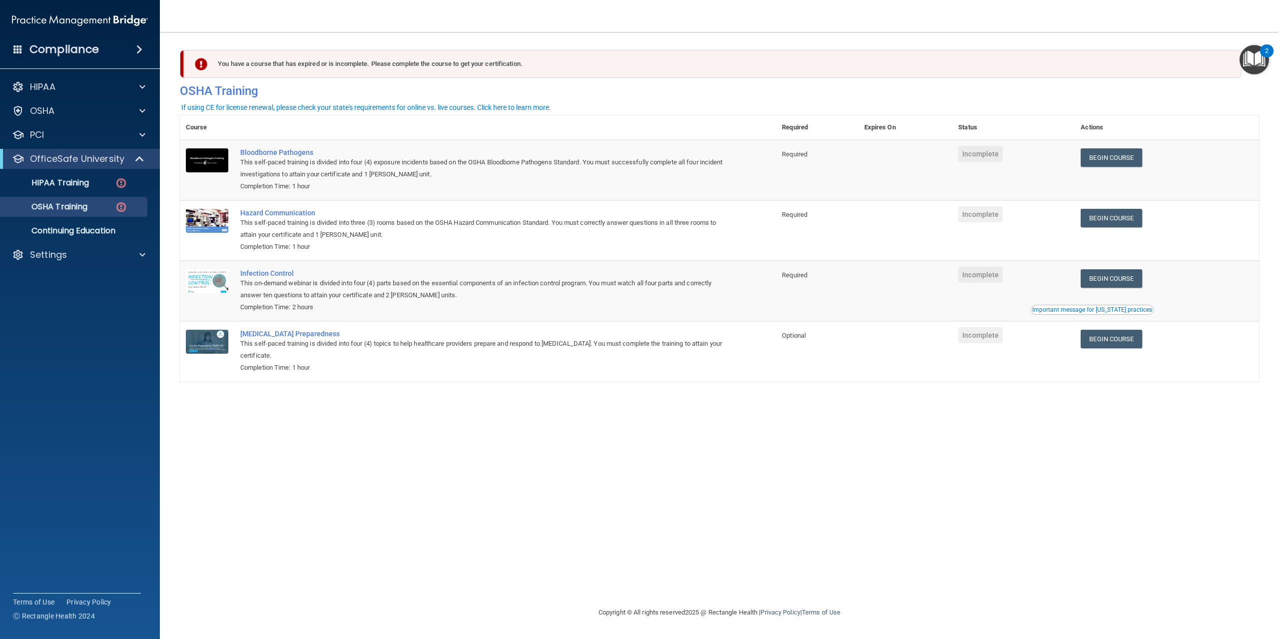
click at [626, 508] on div "You have a course that has expired or is incomplete. Please complete the course…" at bounding box center [719, 319] width 1079 height 555
click at [765, 425] on div "You have a course that has expired or is incomplete. Please complete the course…" at bounding box center [719, 319] width 1079 height 555
click at [111, 88] on div "HIPAA" at bounding box center [66, 87] width 124 height 12
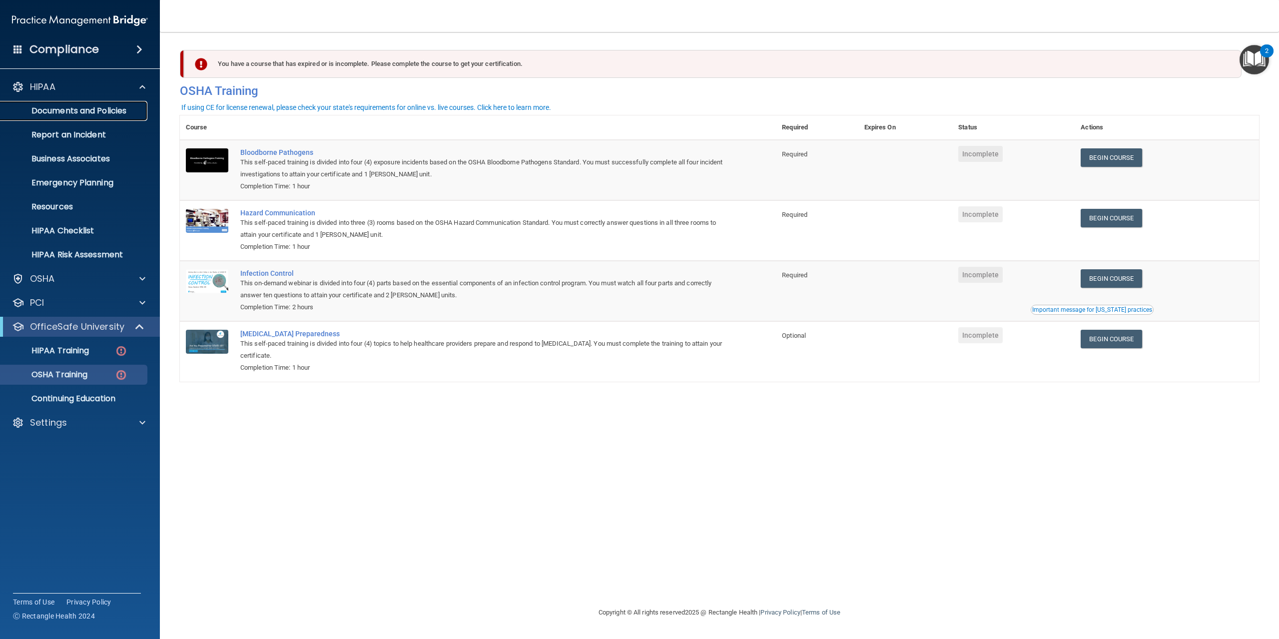
click at [77, 118] on link "Documents and Policies" at bounding box center [68, 111] width 157 height 20
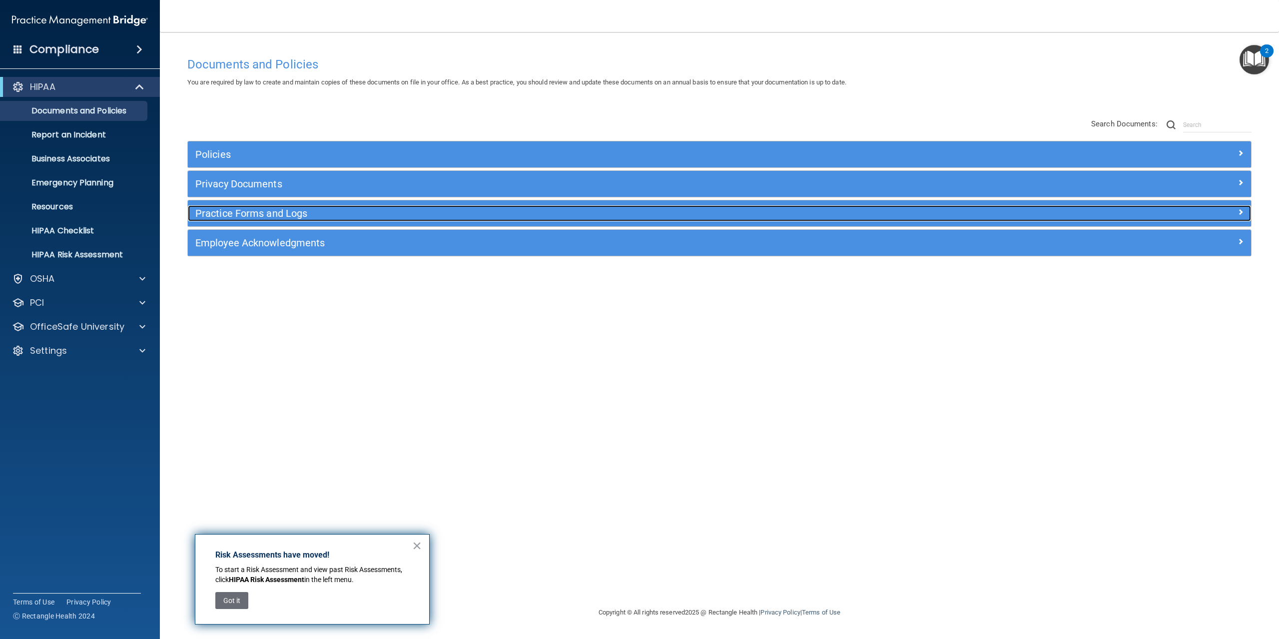
click at [270, 213] on h5 "Practice Forms and Logs" at bounding box center [586, 213] width 783 height 11
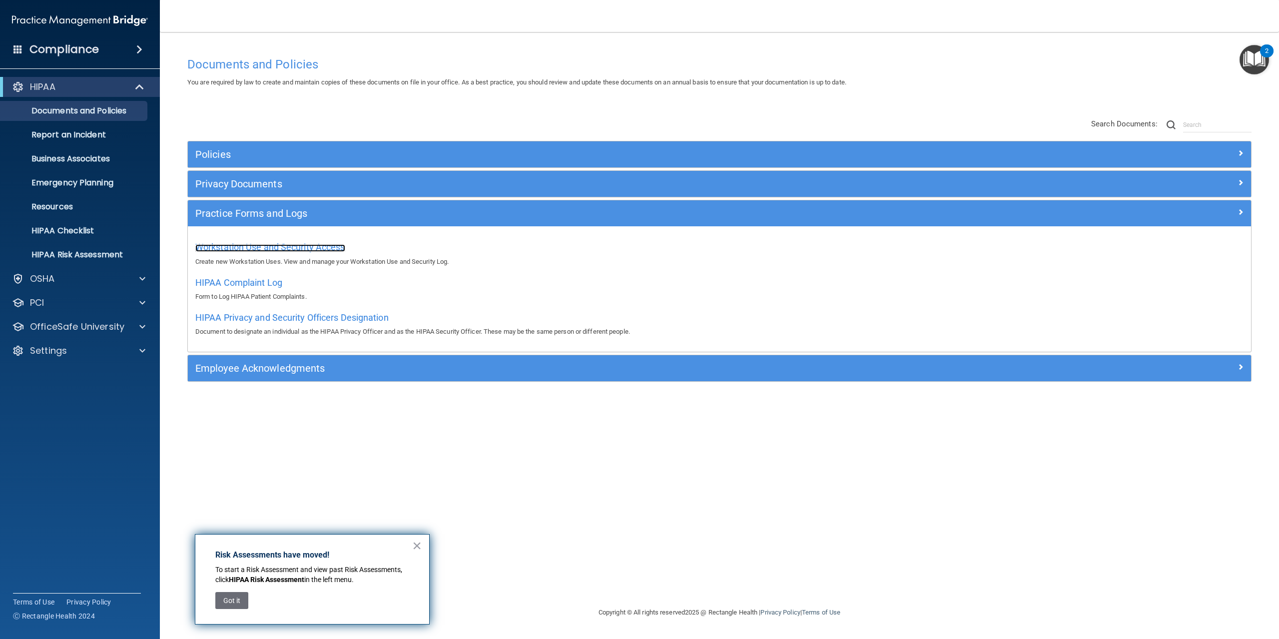
click at [246, 249] on span "Workstation Use and Security Access" at bounding box center [270, 247] width 150 height 10
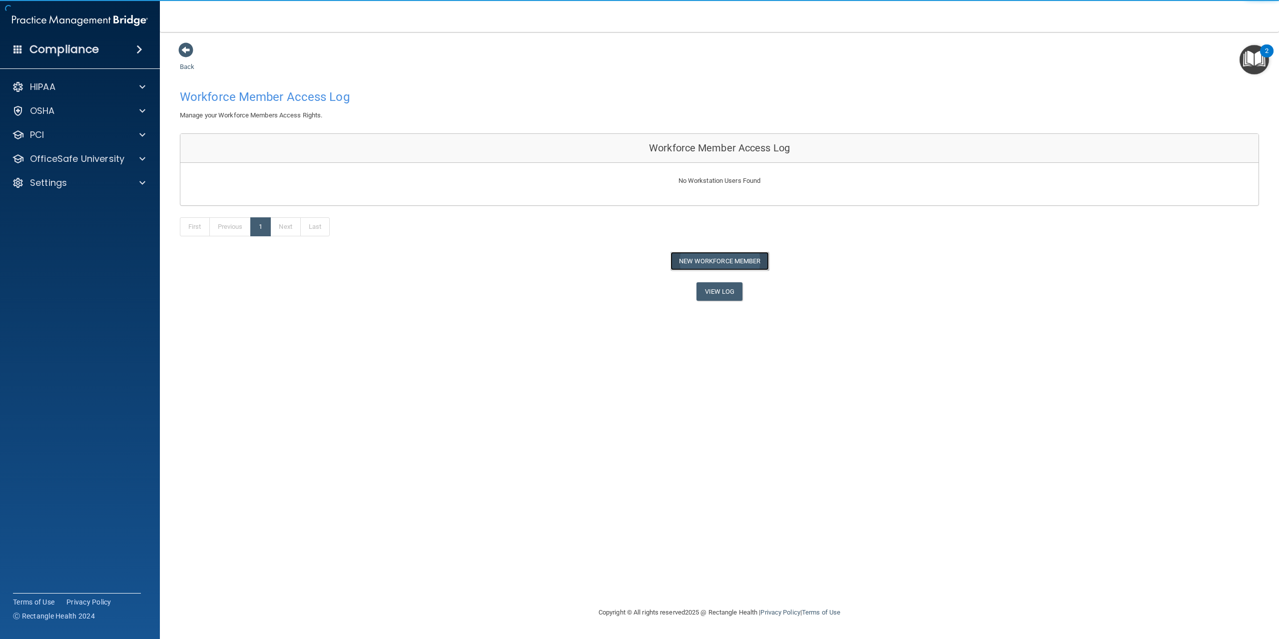
click at [705, 257] on button "New Workforce Member" at bounding box center [720, 261] width 98 height 18
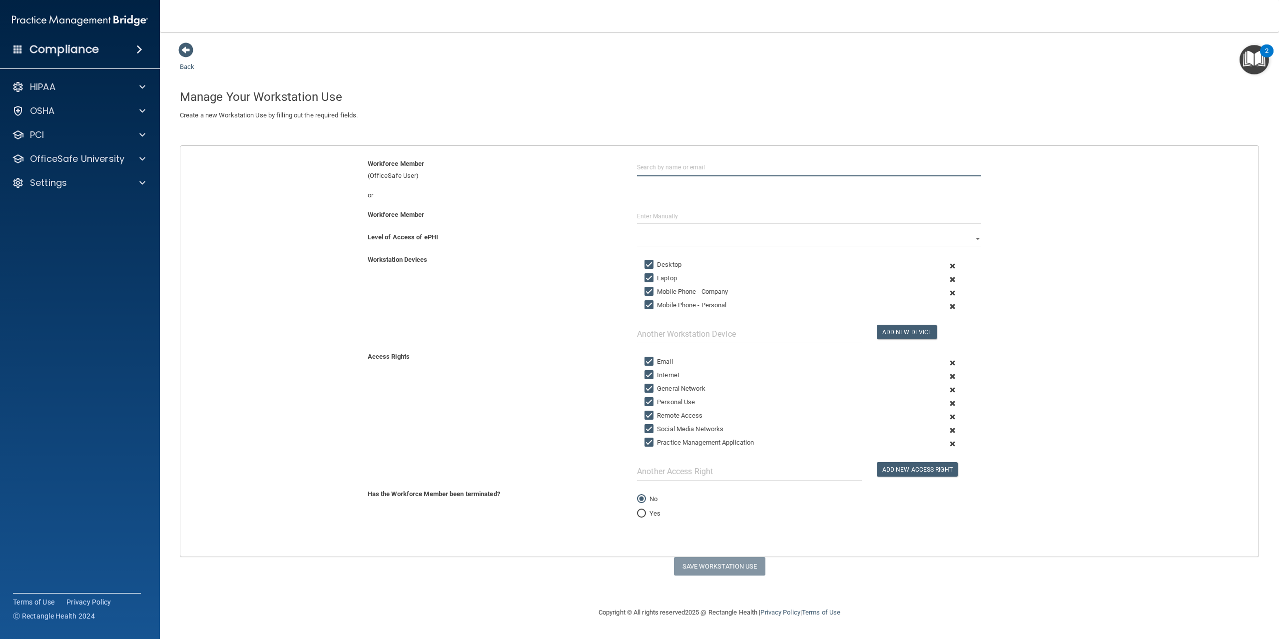
click at [722, 176] on input "text" at bounding box center [809, 167] width 344 height 18
click at [710, 166] on input "text" at bounding box center [809, 167] width 344 height 18
click at [695, 165] on input "[PERSON_NAME]" at bounding box center [809, 167] width 344 height 18
click at [697, 191] on div "[PERSON_NAME]" at bounding box center [757, 191] width 216 height 8
type input "[PERSON_NAME]"
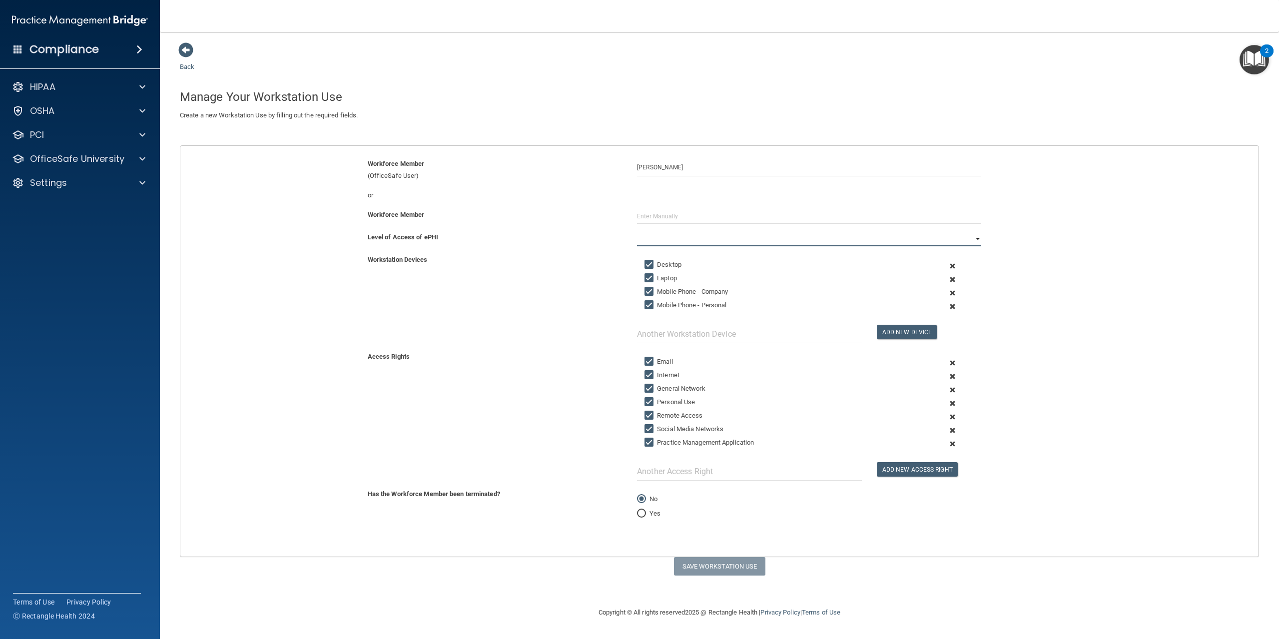
click at [696, 236] on select "Full Limited None" at bounding box center [809, 238] width 344 height 15
click at [637, 231] on select "Full Limited None" at bounding box center [809, 238] width 344 height 15
click at [712, 562] on button "Save Workstation Use" at bounding box center [719, 566] width 91 height 18
select select "? string:Full ?"
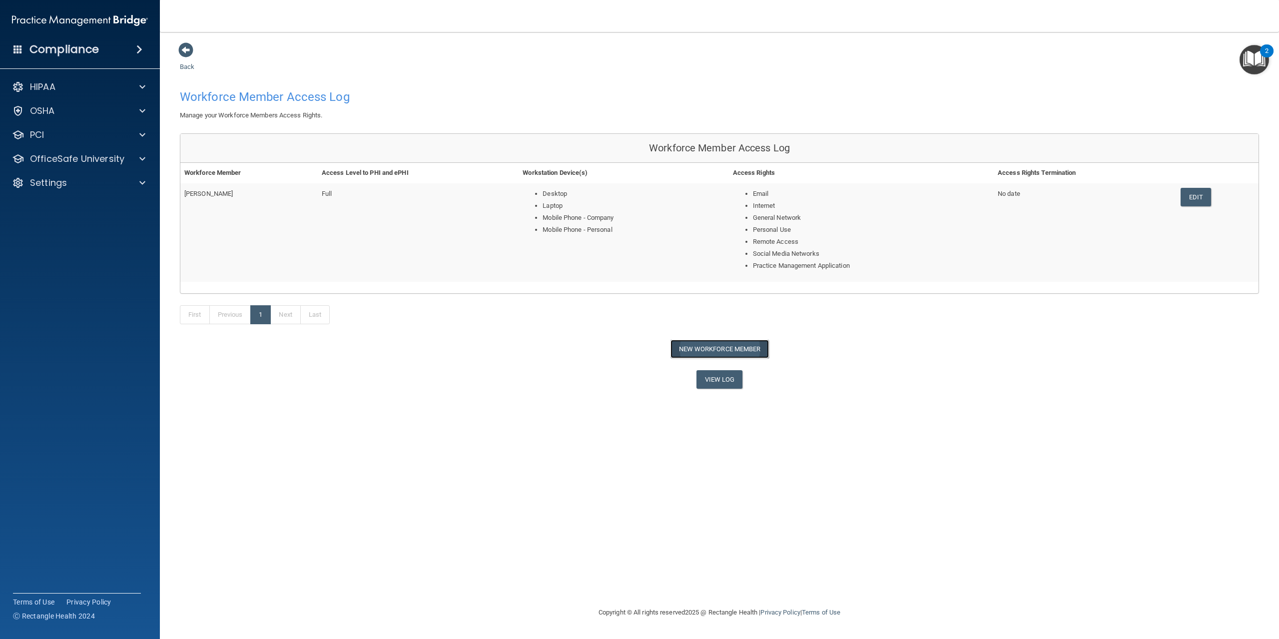
click at [743, 349] on button "New Workforce Member" at bounding box center [720, 349] width 98 height 18
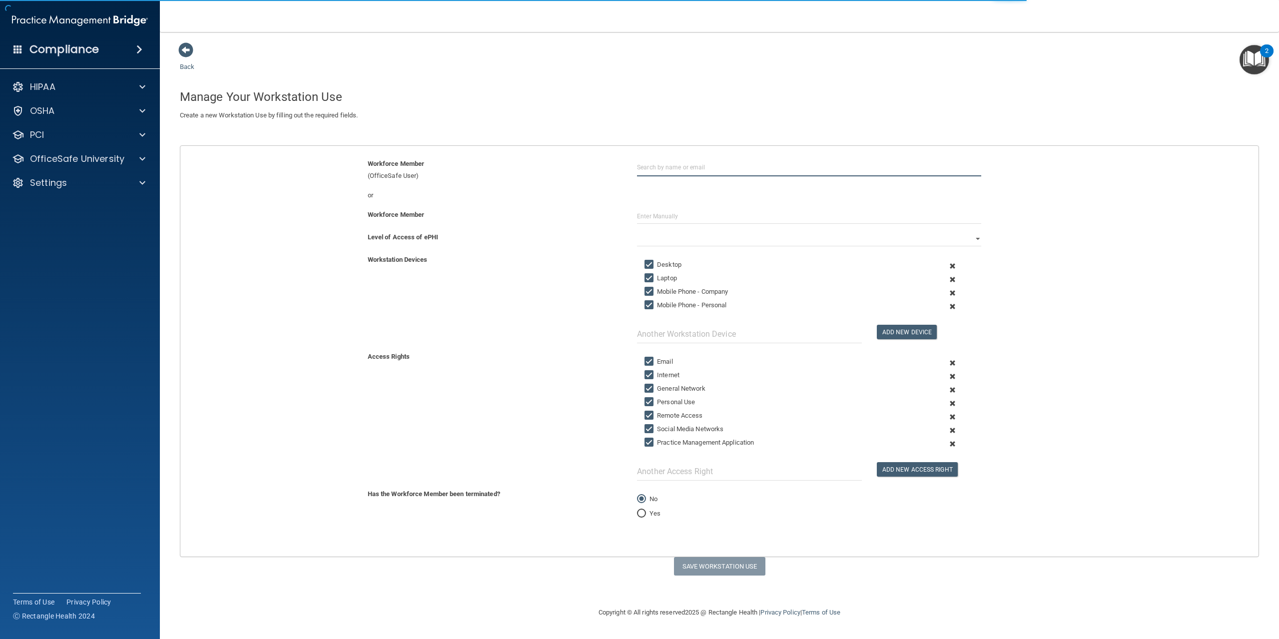
click at [678, 162] on input "text" at bounding box center [809, 167] width 344 height 18
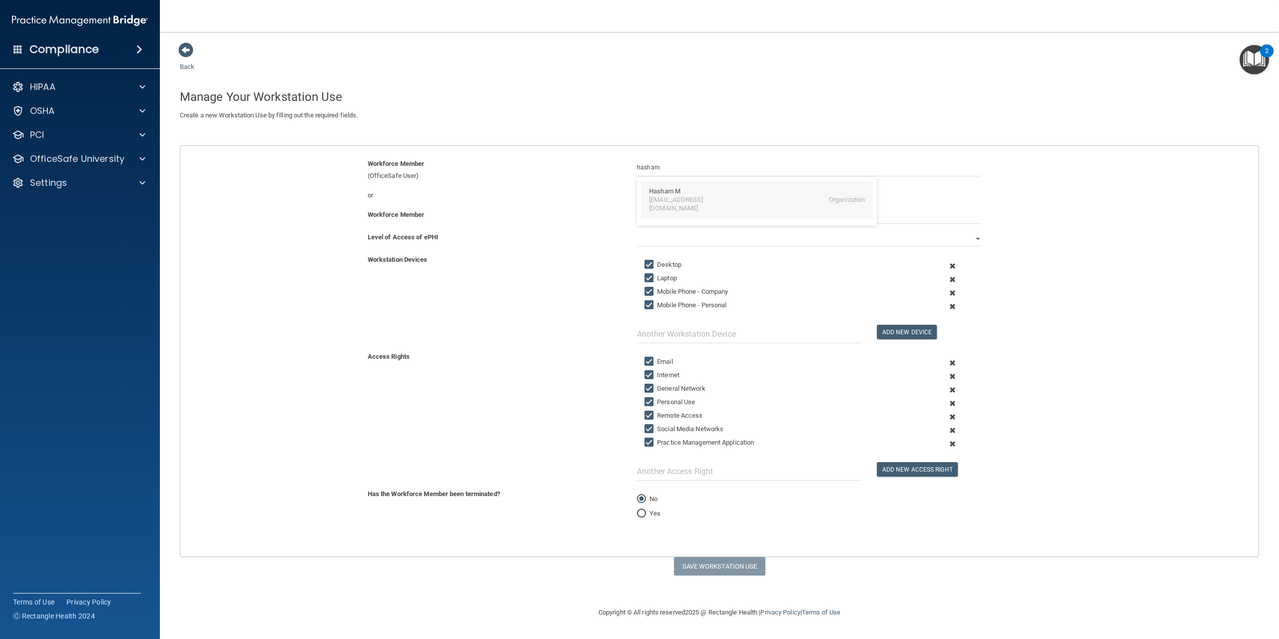
click at [681, 198] on div "[EMAIL_ADDRESS][DOMAIN_NAME]" at bounding box center [692, 204] width 86 height 17
type input "Hasham M"
click at [758, 228] on div "Workforce Member" at bounding box center [719, 220] width 1093 height 22
click at [752, 233] on select "Full Limited None" at bounding box center [809, 238] width 344 height 15
click at [637, 231] on select "Full Limited None" at bounding box center [809, 238] width 344 height 15
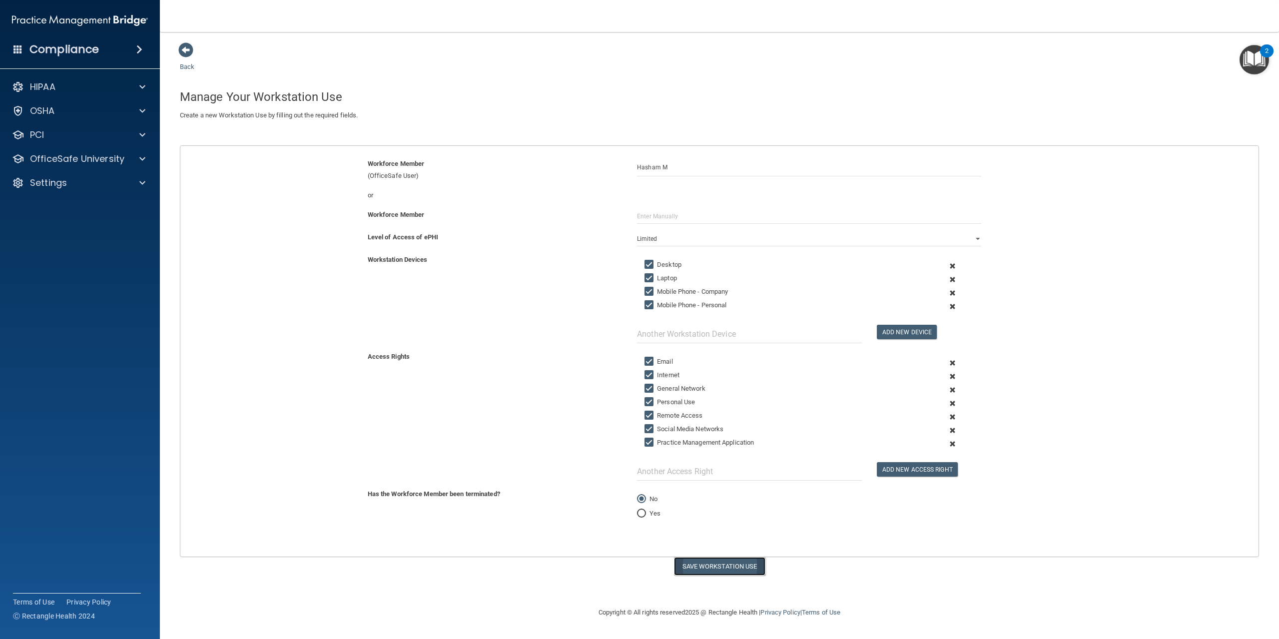
click at [715, 570] on button "Save Workstation Use" at bounding box center [719, 566] width 91 height 18
select select "? string:Full ?"
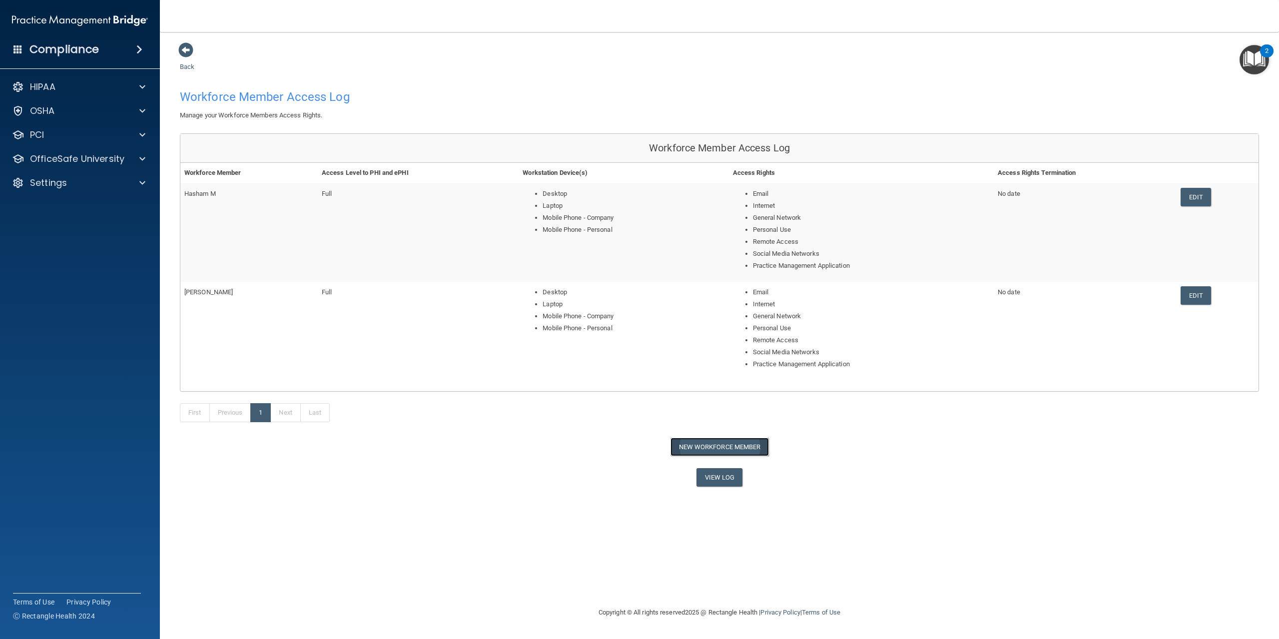
click at [724, 439] on button "New Workforce Member" at bounding box center [720, 447] width 98 height 18
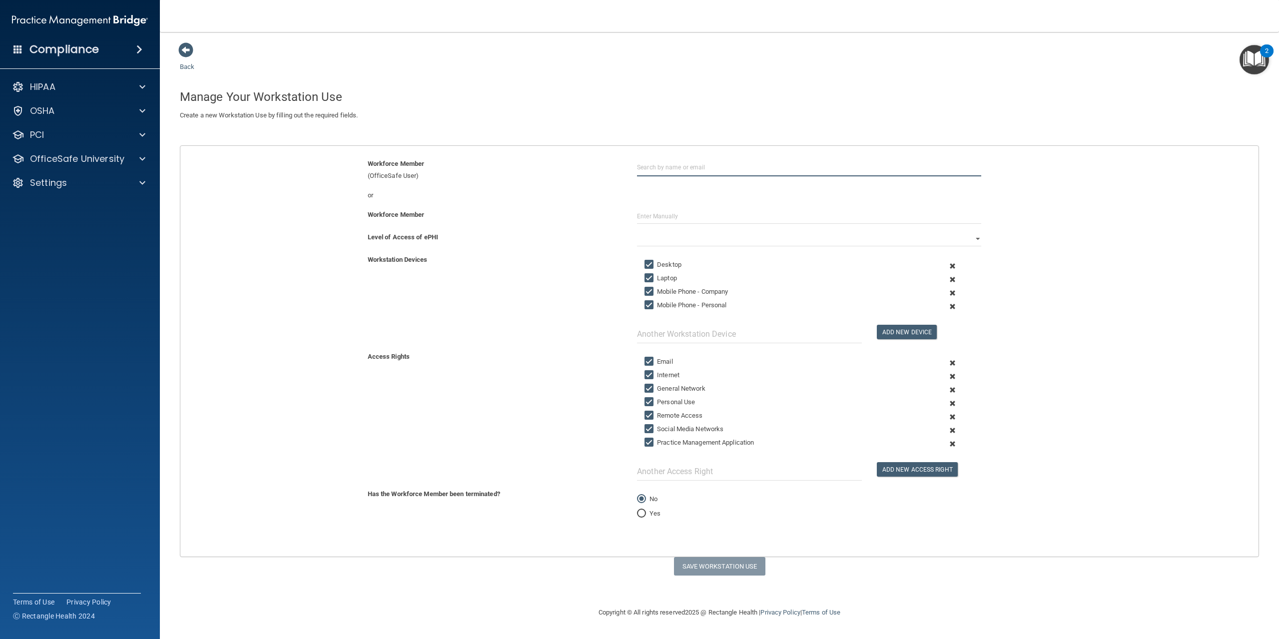
click at [705, 170] on input "text" at bounding box center [809, 167] width 344 height 18
click at [698, 190] on div "[PERSON_NAME]" at bounding box center [757, 191] width 216 height 8
type input "[PERSON_NAME]"
click at [666, 242] on select "Full Limited None" at bounding box center [809, 238] width 344 height 15
click at [637, 231] on select "Full Limited None" at bounding box center [809, 238] width 344 height 15
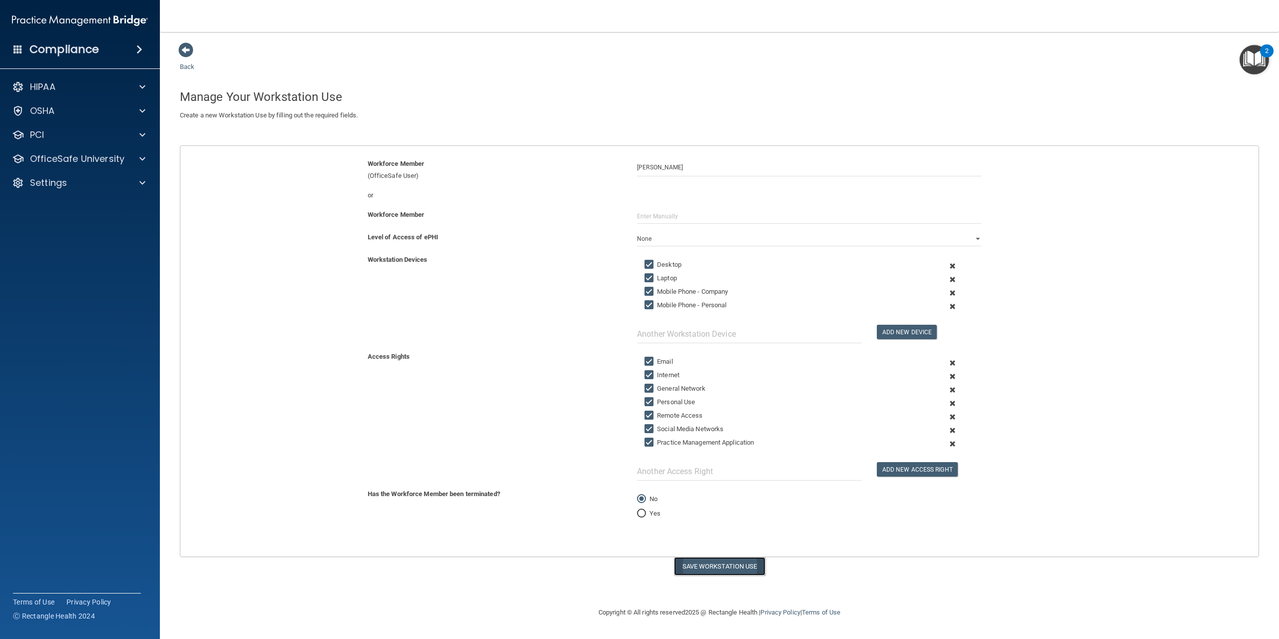
click at [733, 569] on button "Save Workstation Use" at bounding box center [719, 566] width 91 height 18
select select "? string:Limited ?"
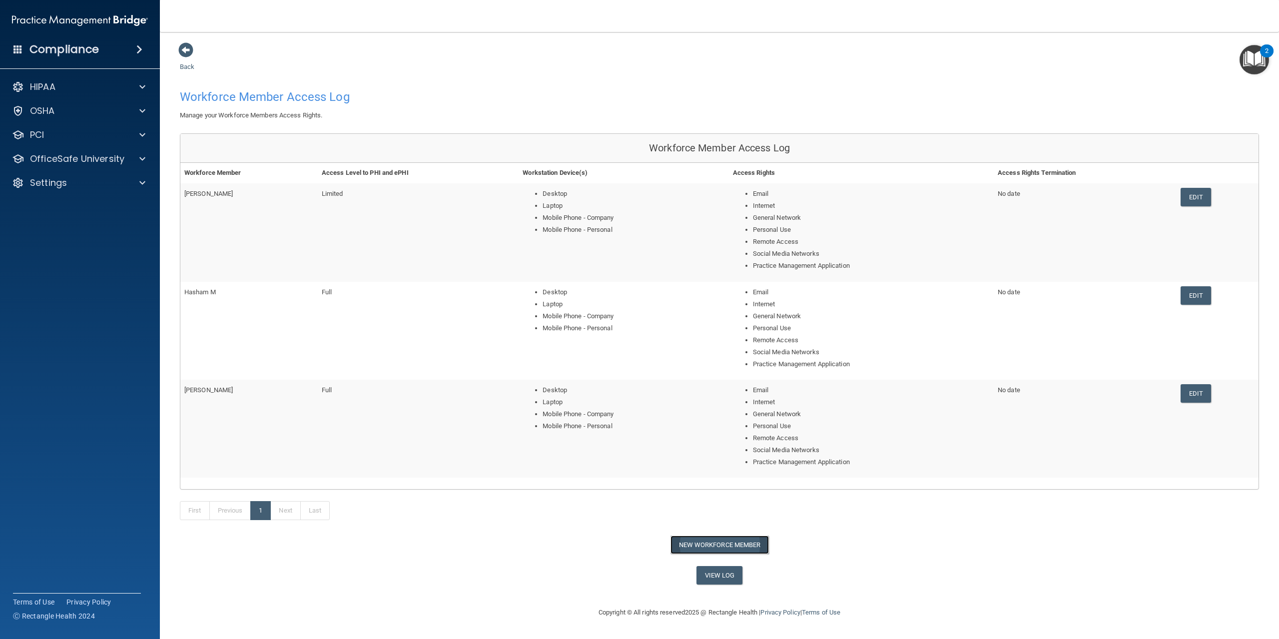
click at [714, 542] on button "New Workforce Member" at bounding box center [720, 545] width 98 height 18
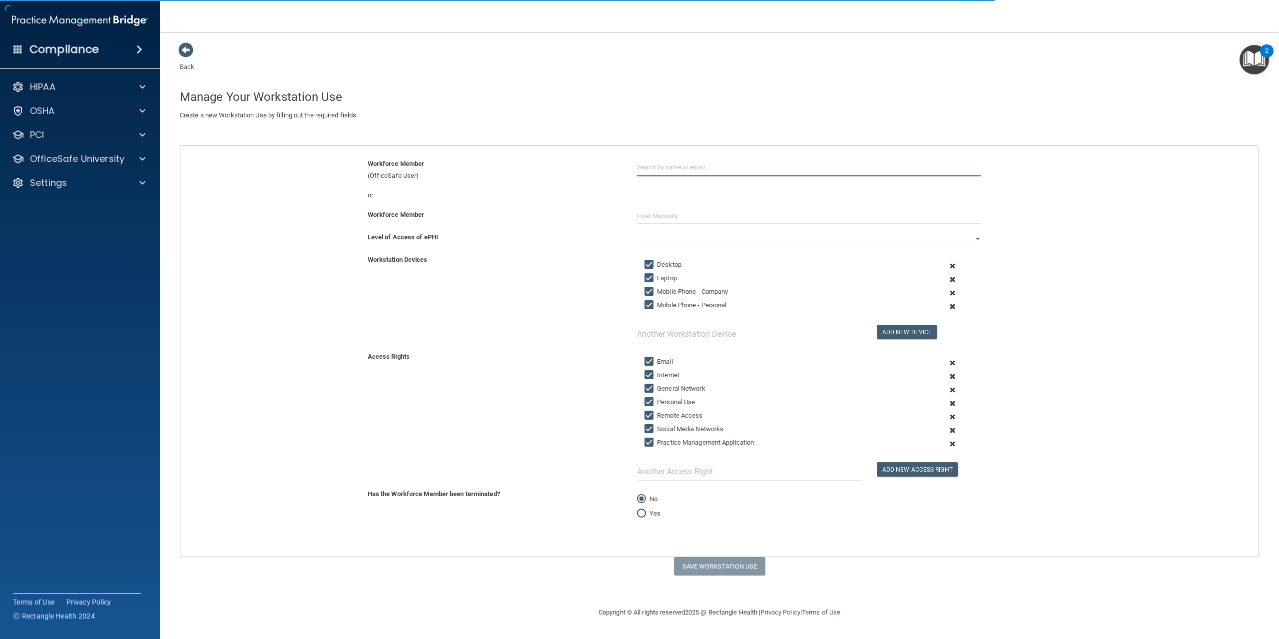
click at [688, 168] on input "text" at bounding box center [809, 167] width 344 height 18
click at [677, 213] on input "text" at bounding box center [809, 216] width 344 height 15
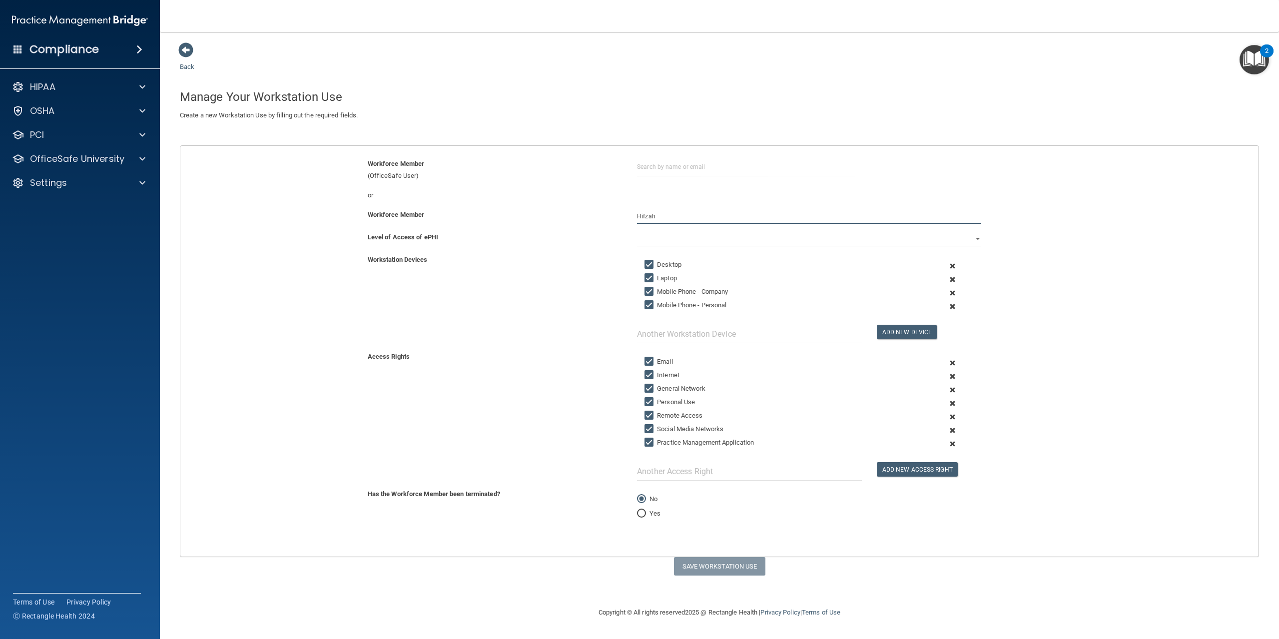
type input "Hifzah"
click at [699, 243] on select "Full Limited None" at bounding box center [809, 238] width 344 height 15
click at [637, 231] on select "Full Limited None" at bounding box center [809, 238] width 344 height 15
click at [737, 567] on button "Save Workstation Use" at bounding box center [719, 566] width 91 height 18
select select "? string:Limited ?"
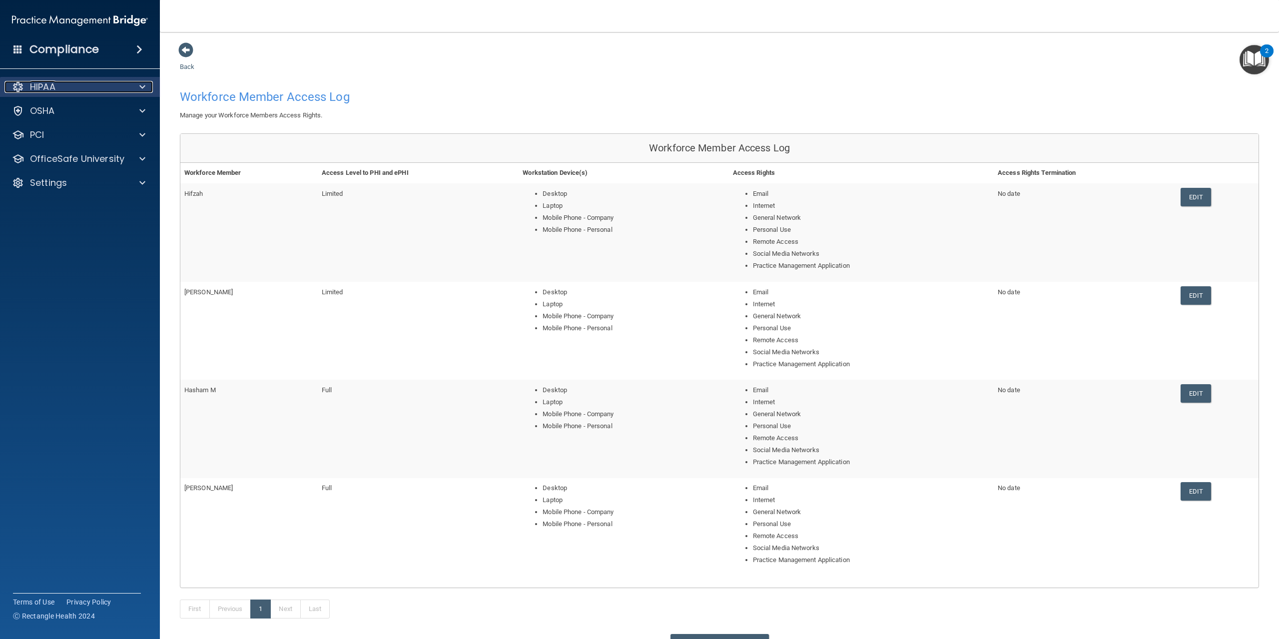
click at [102, 82] on div "HIPAA" at bounding box center [66, 87] width 124 height 12
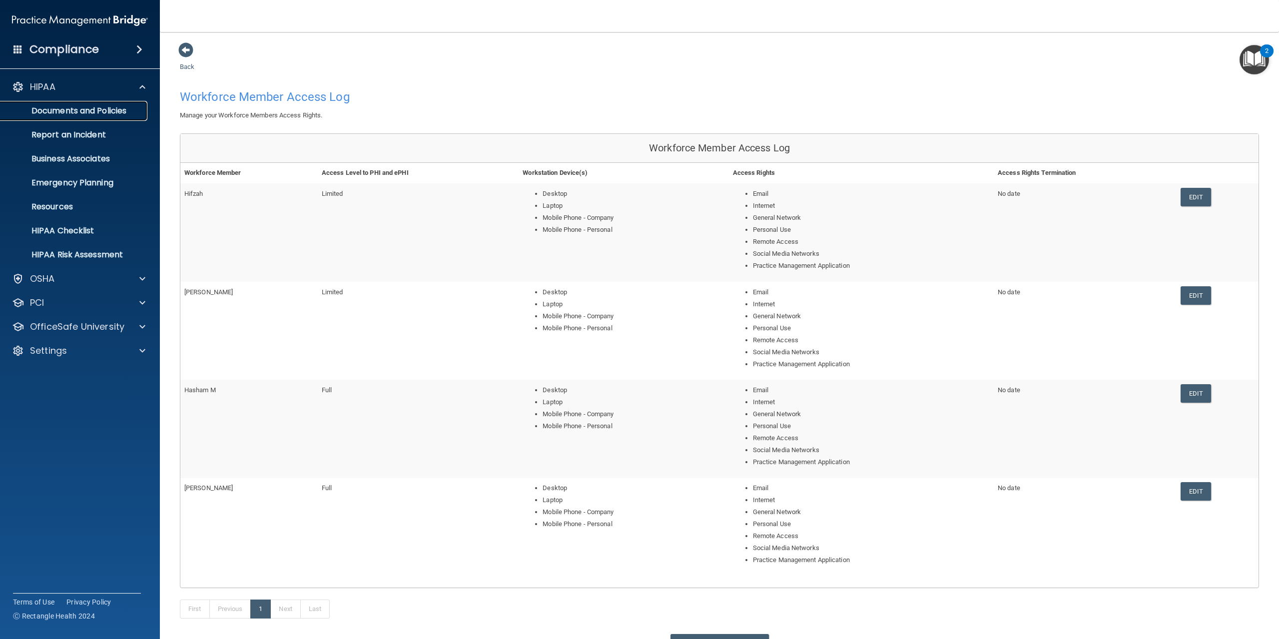
click at [112, 106] on p "Documents and Policies" at bounding box center [74, 111] width 136 height 10
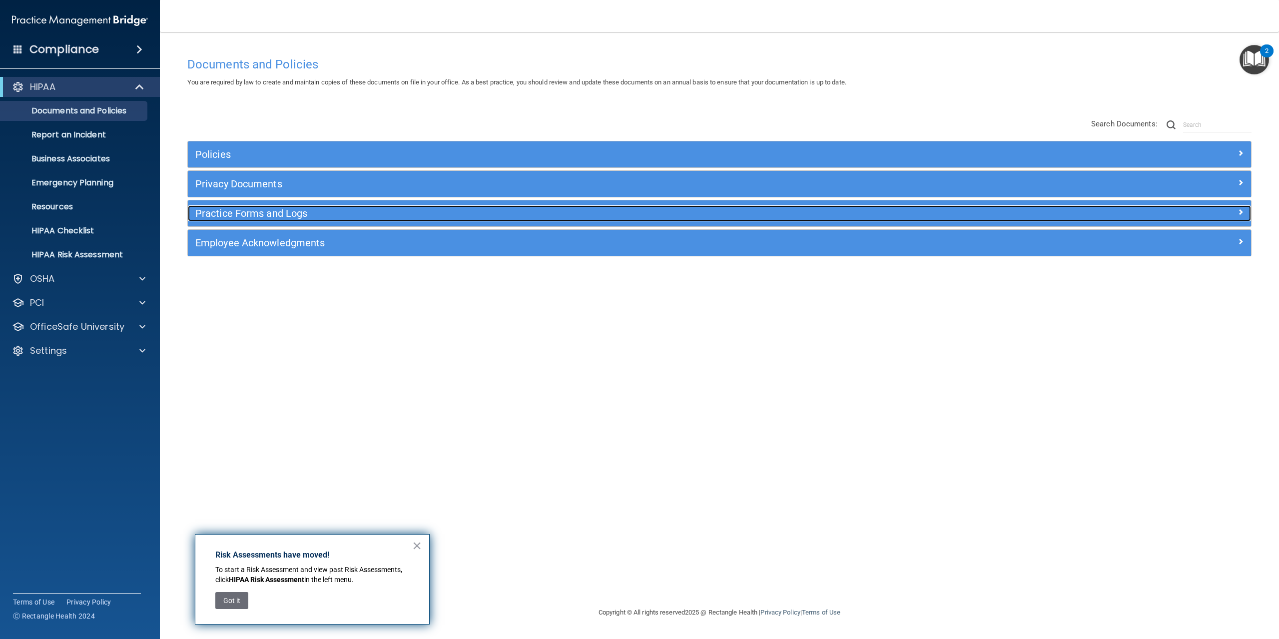
click at [271, 213] on h5 "Practice Forms and Logs" at bounding box center [586, 213] width 783 height 11
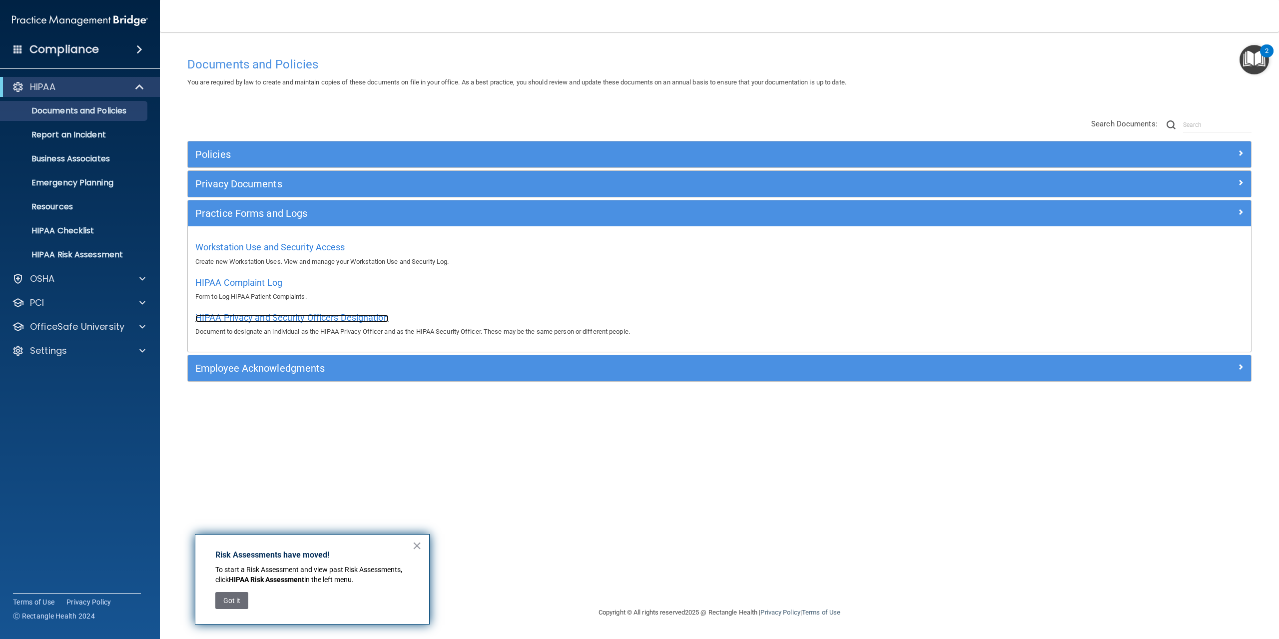
drag, startPoint x: 262, startPoint y: 317, endPoint x: 268, endPoint y: 316, distance: 6.0
click at [263, 317] on span "HIPAA Privacy and Security Officers Designation" at bounding box center [291, 317] width 193 height 10
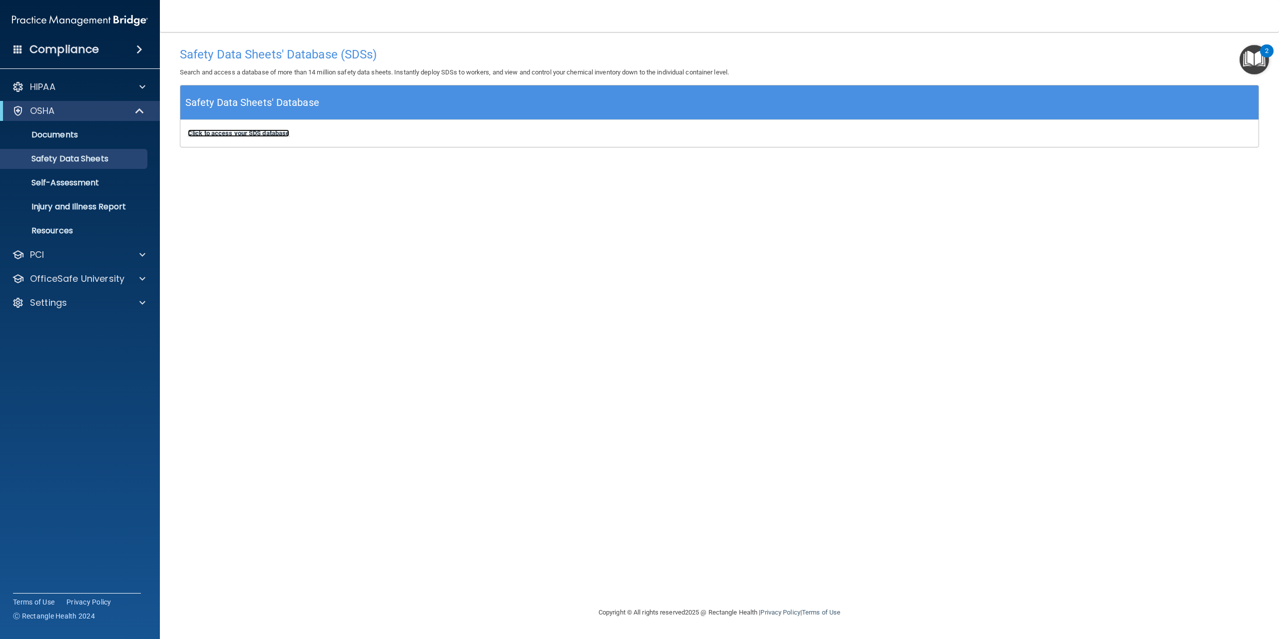
click at [230, 137] on b "Click to access your SDS database" at bounding box center [238, 132] width 101 height 7
click at [126, 185] on p "Self-Assessment" at bounding box center [74, 183] width 136 height 10
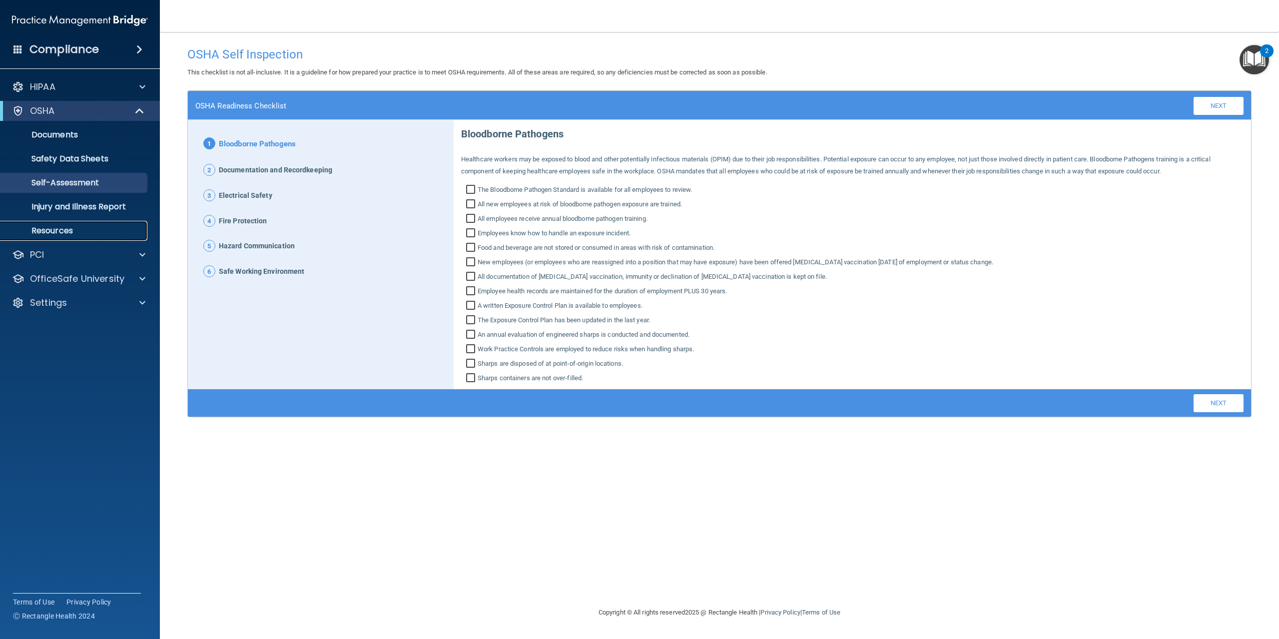
click at [83, 238] on link "Resources" at bounding box center [68, 231] width 157 height 20
